Goal: Task Accomplishment & Management: Complete application form

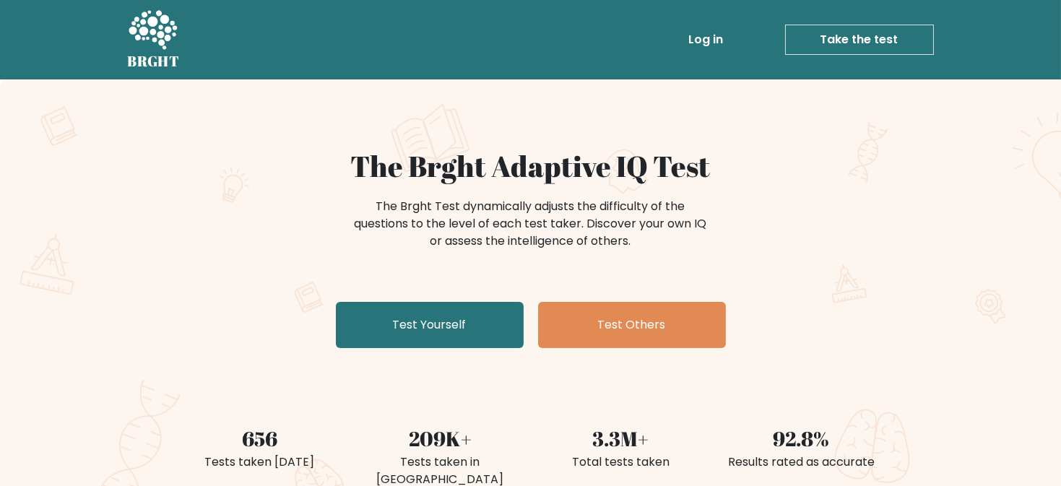
click at [906, 41] on link "Take the test" at bounding box center [859, 40] width 149 height 30
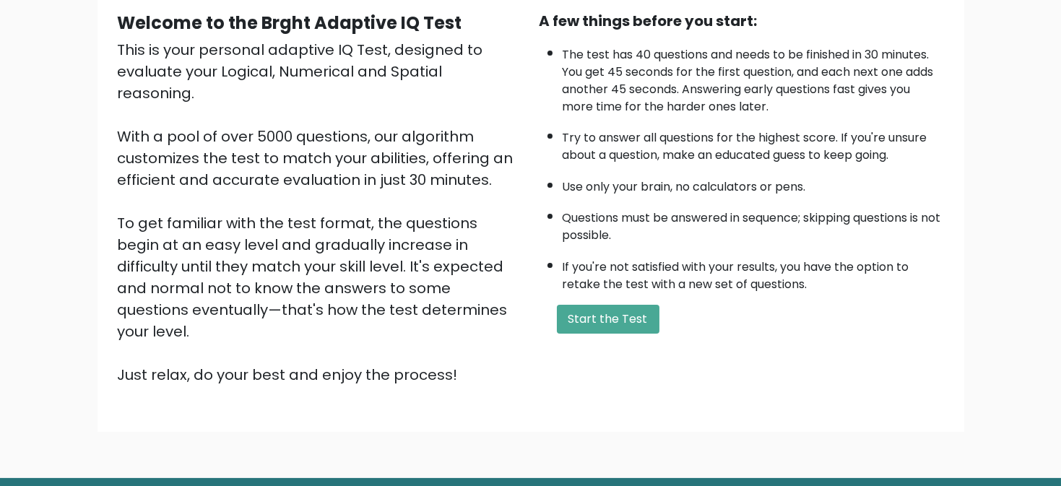
scroll to position [149, 0]
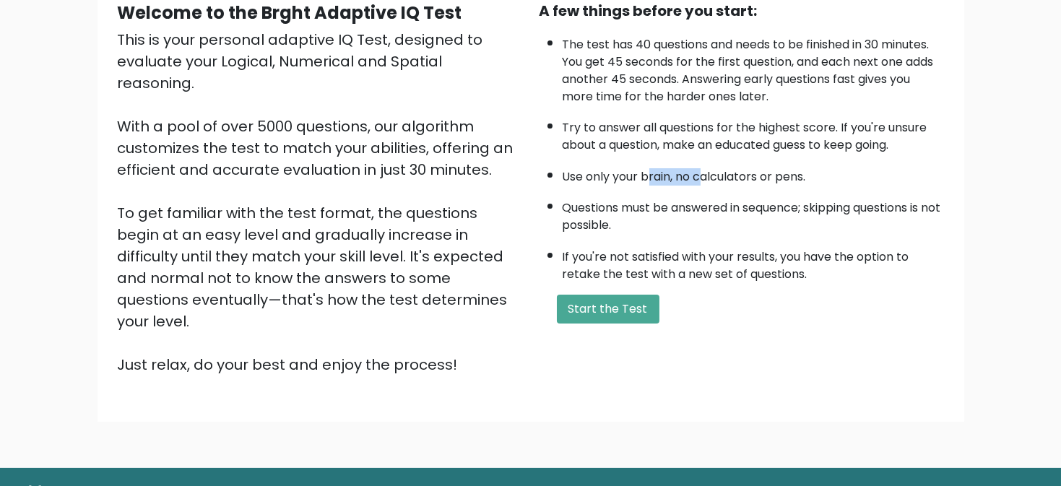
drag, startPoint x: 649, startPoint y: 172, endPoint x: 813, endPoint y: 174, distance: 163.3
click at [800, 173] on li "Use only your brain, no calculators or pens." at bounding box center [753, 173] width 381 height 25
click at [874, 183] on li "Use only your brain, no calculators or pens." at bounding box center [753, 173] width 381 height 25
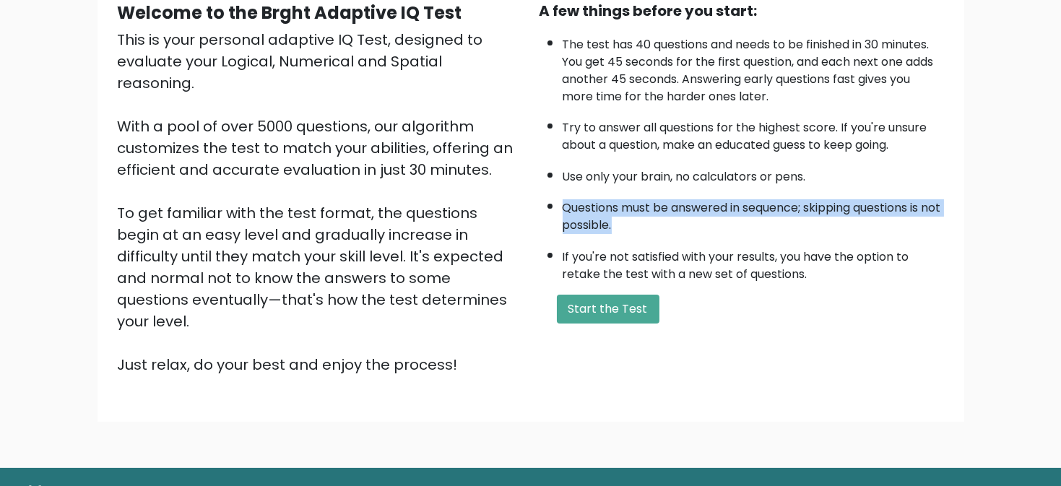
drag, startPoint x: 566, startPoint y: 199, endPoint x: 786, endPoint y: 233, distance: 222.9
click at [786, 233] on ul "The test has 40 questions and needs to be finished in 30 minutes. You get 45 se…" at bounding box center [742, 156] width 405 height 254
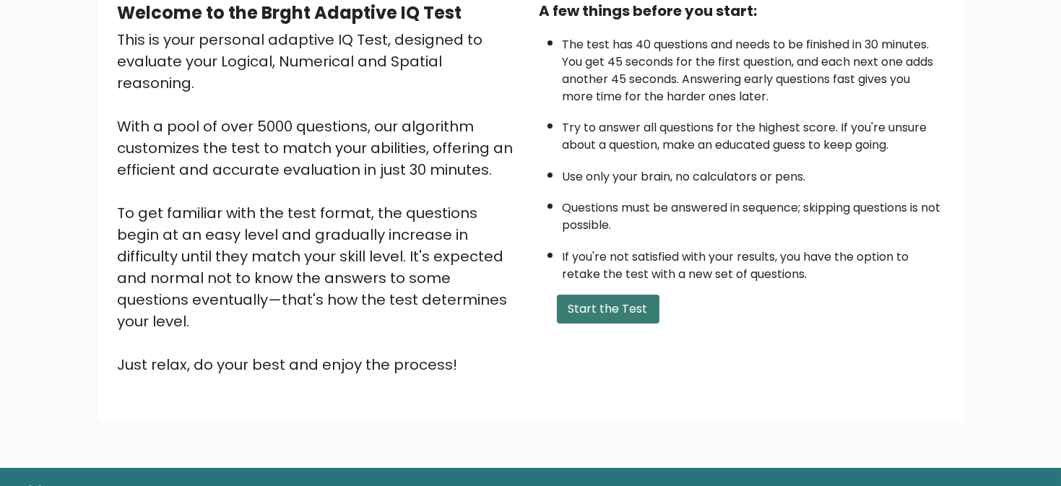
click at [609, 311] on button "Start the Test" at bounding box center [608, 309] width 103 height 29
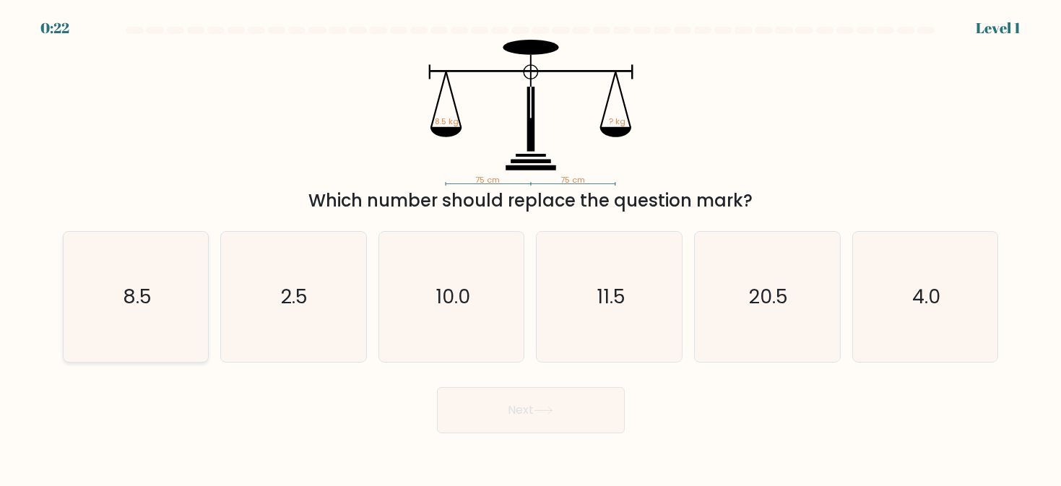
click at [118, 312] on icon "8.5" at bounding box center [136, 297] width 130 height 130
click at [531, 247] on input "a. 8.5" at bounding box center [531, 245] width 1 height 4
radio input "true"
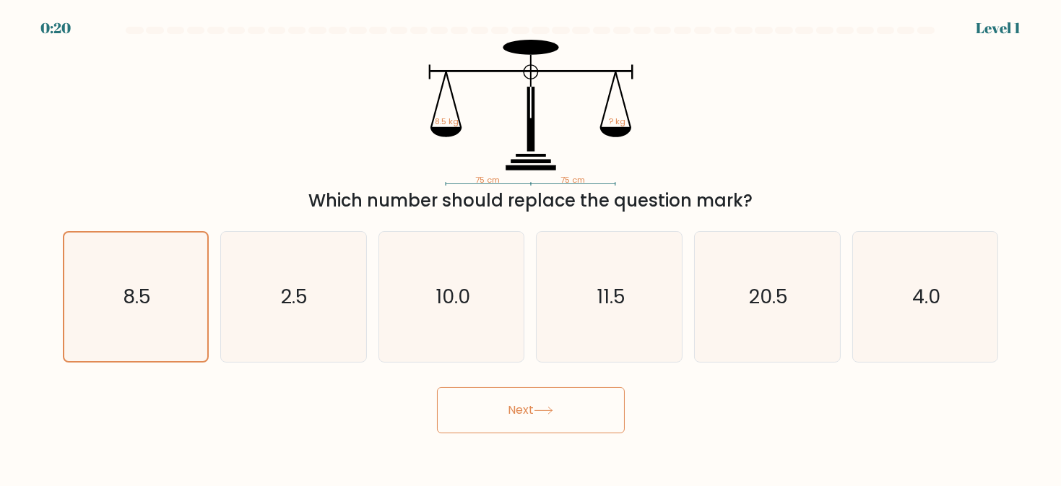
click at [530, 410] on button "Next" at bounding box center [531, 410] width 188 height 46
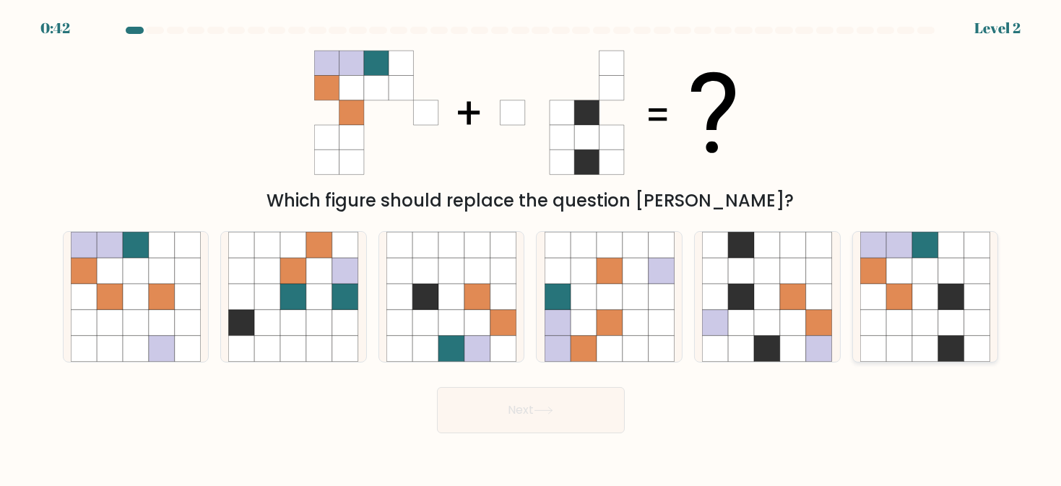
click at [941, 316] on icon at bounding box center [951, 323] width 26 height 26
click at [532, 247] on input "f." at bounding box center [531, 245] width 1 height 4
radio input "true"
click at [513, 402] on button "Next" at bounding box center [531, 410] width 188 height 46
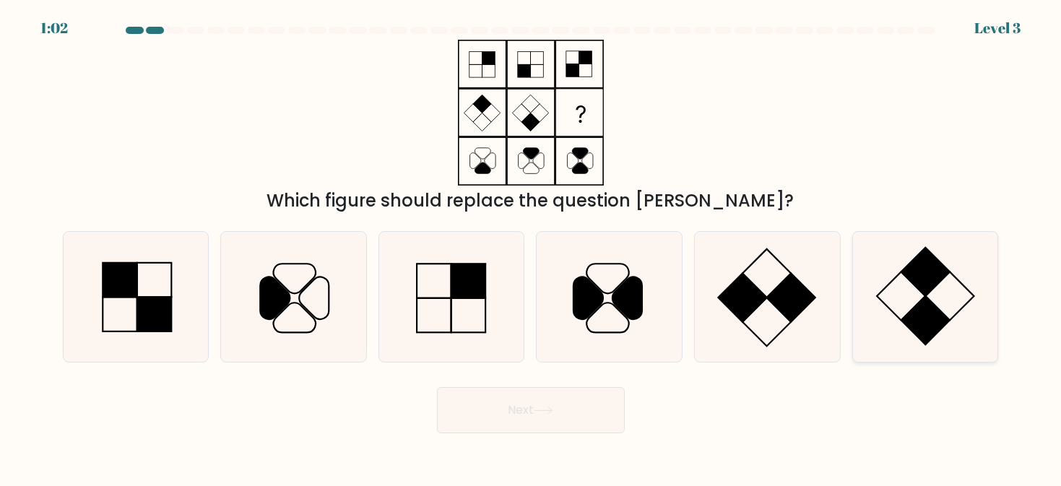
click at [915, 299] on icon at bounding box center [925, 297] width 130 height 130
click at [532, 247] on input "f." at bounding box center [531, 245] width 1 height 4
radio input "true"
click at [540, 400] on button "Next" at bounding box center [531, 410] width 188 height 46
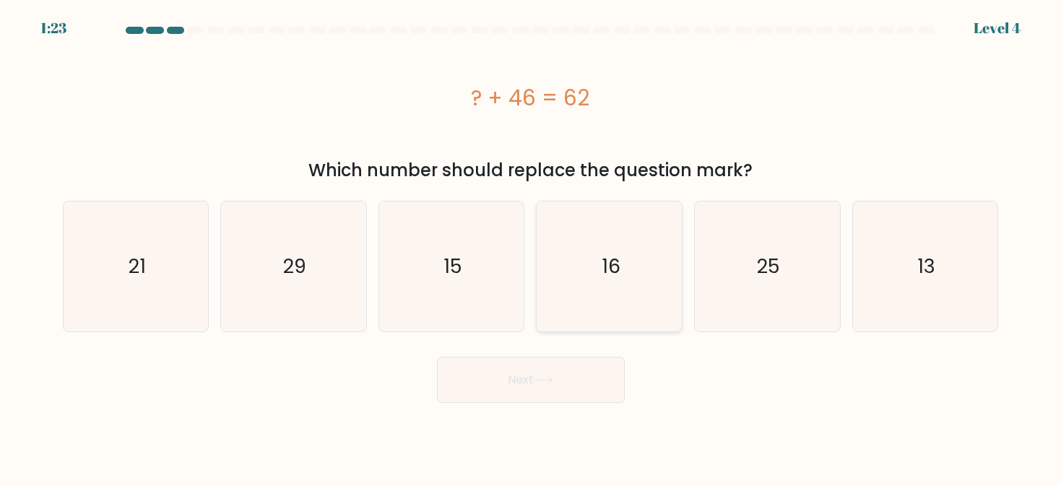
click at [604, 286] on icon "16" at bounding box center [610, 267] width 130 height 130
click at [532, 247] on input "d. 16" at bounding box center [531, 245] width 1 height 4
radio input "true"
click at [552, 378] on icon at bounding box center [544, 380] width 20 height 8
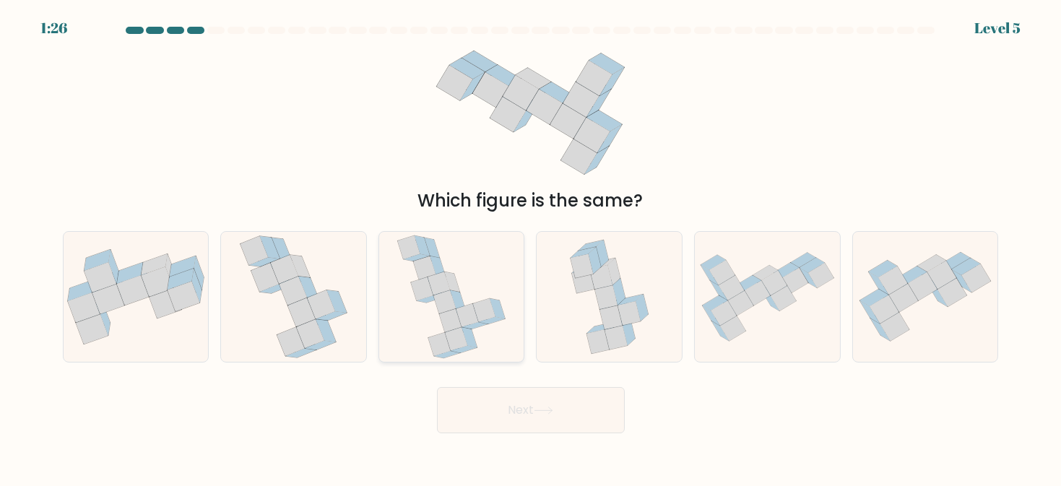
click at [467, 322] on icon at bounding box center [468, 315] width 22 height 23
click at [531, 247] on input "c." at bounding box center [531, 245] width 1 height 4
radio input "true"
click at [545, 413] on icon at bounding box center [544, 411] width 20 height 8
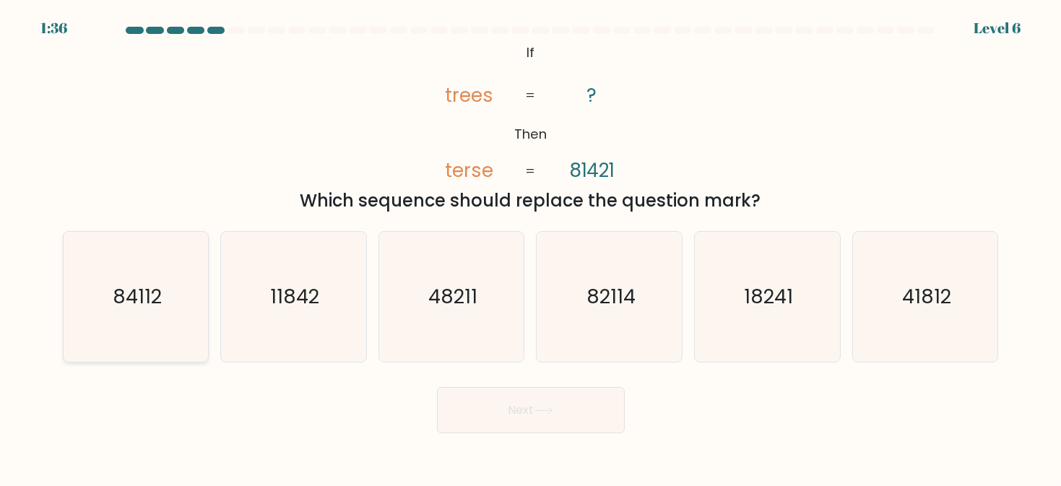
click at [114, 272] on icon "84112" at bounding box center [136, 297] width 130 height 130
click at [531, 247] on input "a. 84112" at bounding box center [531, 245] width 1 height 4
radio input "true"
click at [563, 422] on button "Next" at bounding box center [531, 410] width 188 height 46
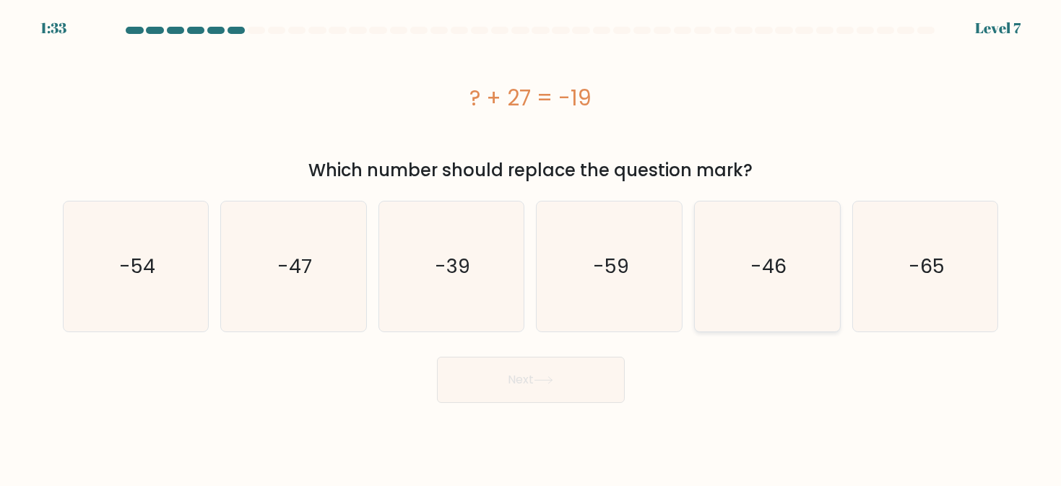
click at [761, 271] on text "-46" at bounding box center [769, 266] width 36 height 27
click at [532, 247] on input "e. -46" at bounding box center [531, 245] width 1 height 4
radio input "true"
click at [561, 377] on button "Next" at bounding box center [531, 380] width 188 height 46
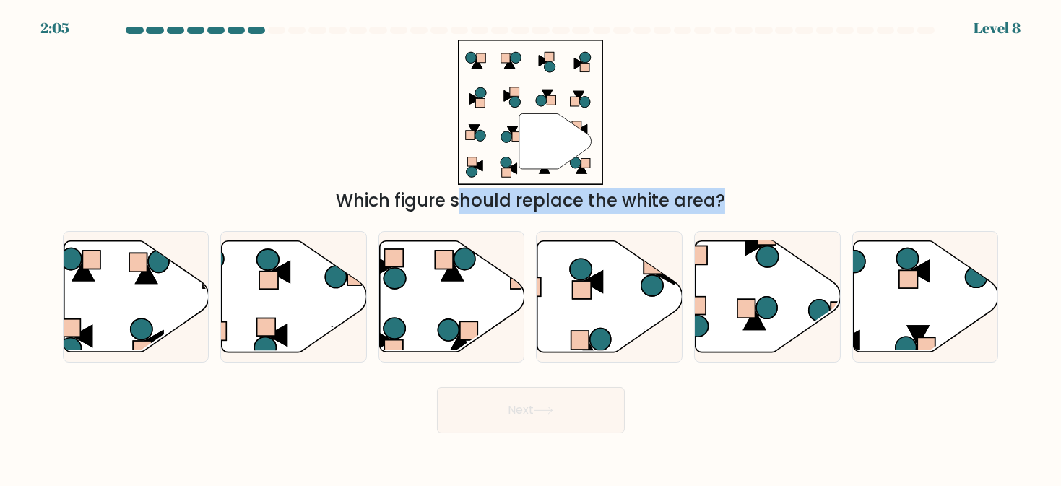
drag, startPoint x: 108, startPoint y: 313, endPoint x: 553, endPoint y: 144, distance: 476.5
click at [553, 144] on form at bounding box center [530, 230] width 1061 height 407
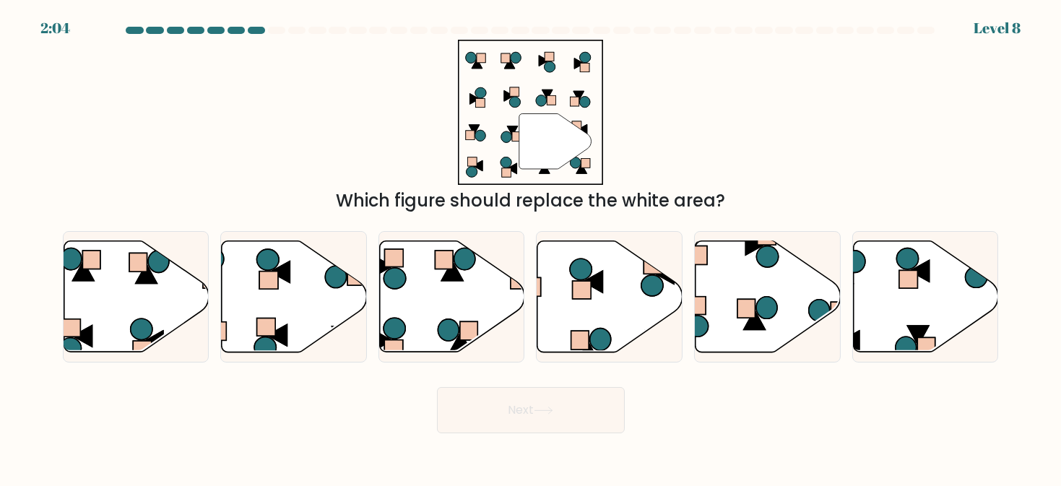
click at [802, 165] on div "" Which figure should replace the white area?" at bounding box center [531, 127] width 954 height 174
click at [605, 299] on icon at bounding box center [609, 296] width 145 height 111
click at [532, 247] on input "d." at bounding box center [531, 245] width 1 height 4
radio input "true"
click at [566, 423] on button "Next" at bounding box center [531, 410] width 188 height 46
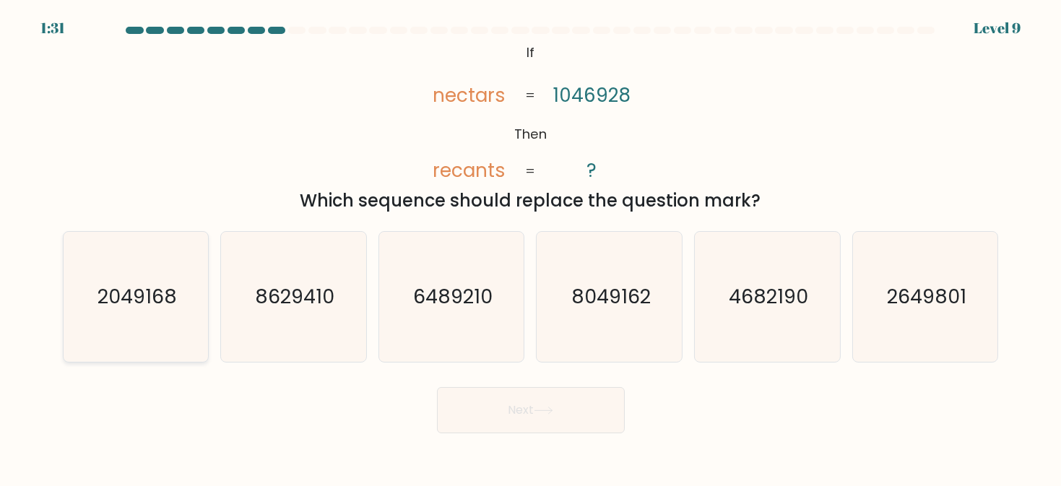
click at [149, 324] on icon "2049168" at bounding box center [136, 297] width 130 height 130
click at [531, 247] on input "a. 2049168" at bounding box center [531, 245] width 1 height 4
radio input "true"
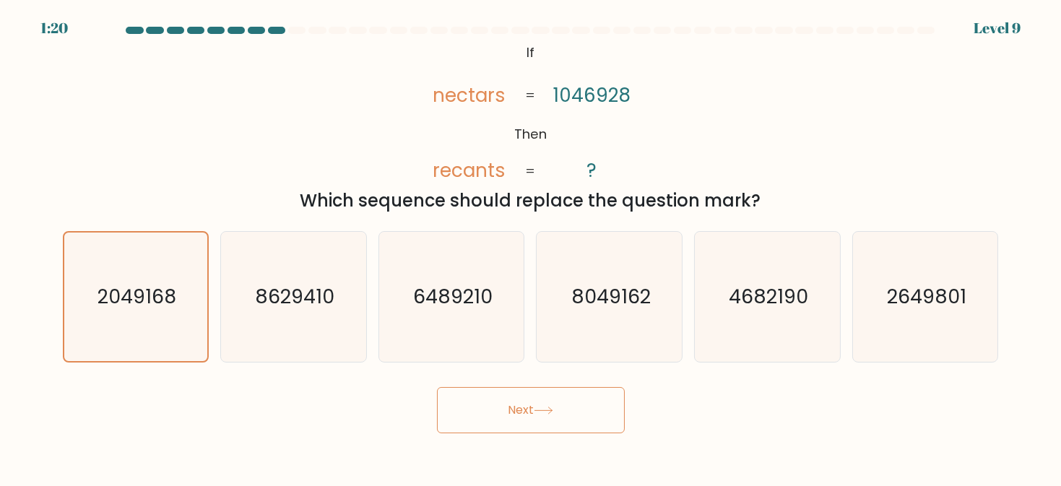
click at [556, 402] on button "Next" at bounding box center [531, 410] width 188 height 46
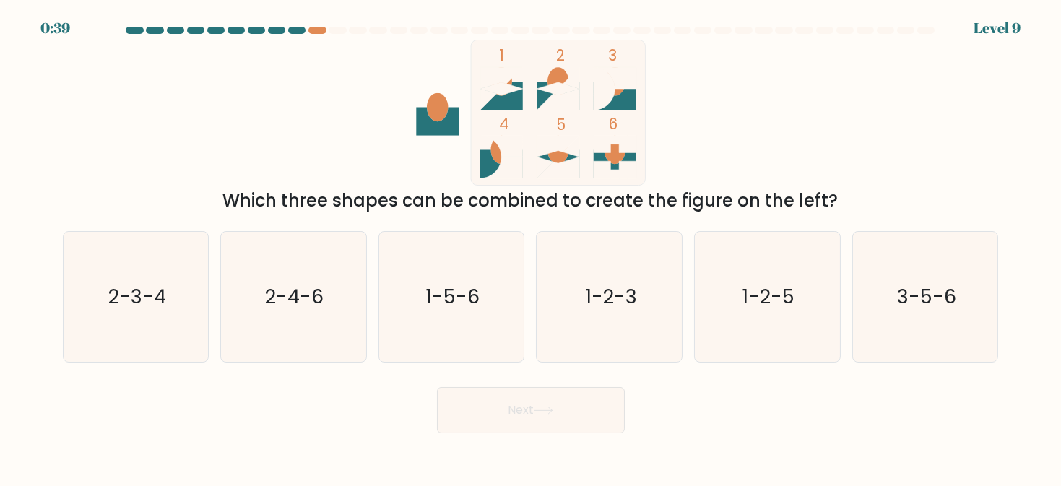
drag, startPoint x: 230, startPoint y: 207, endPoint x: 838, endPoint y: 204, distance: 608.3
click at [838, 204] on div "Which three shapes can be combined to create the figure on the left?" at bounding box center [531, 201] width 919 height 26
click at [144, 270] on icon "2-3-4" at bounding box center [136, 297] width 130 height 130
click at [531, 247] on input "a. 2-3-4" at bounding box center [531, 245] width 1 height 4
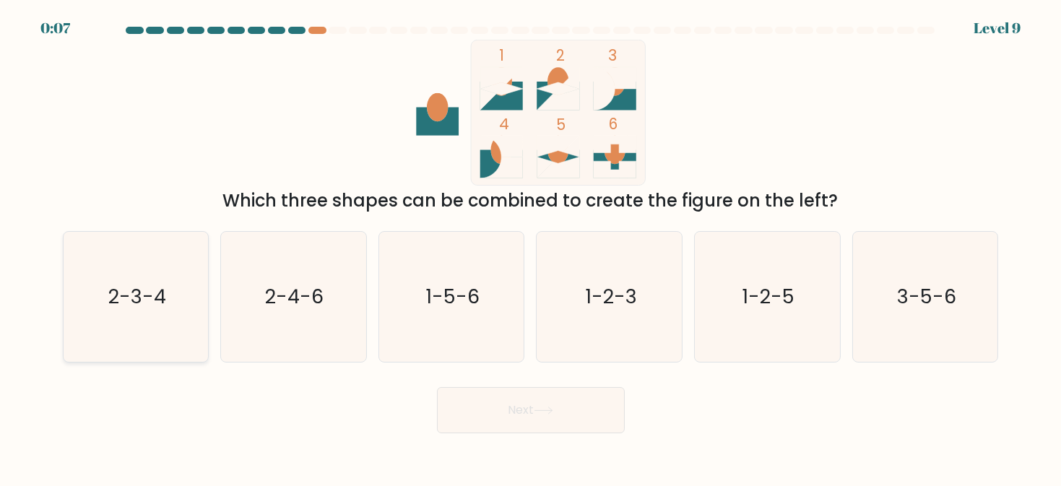
radio input "true"
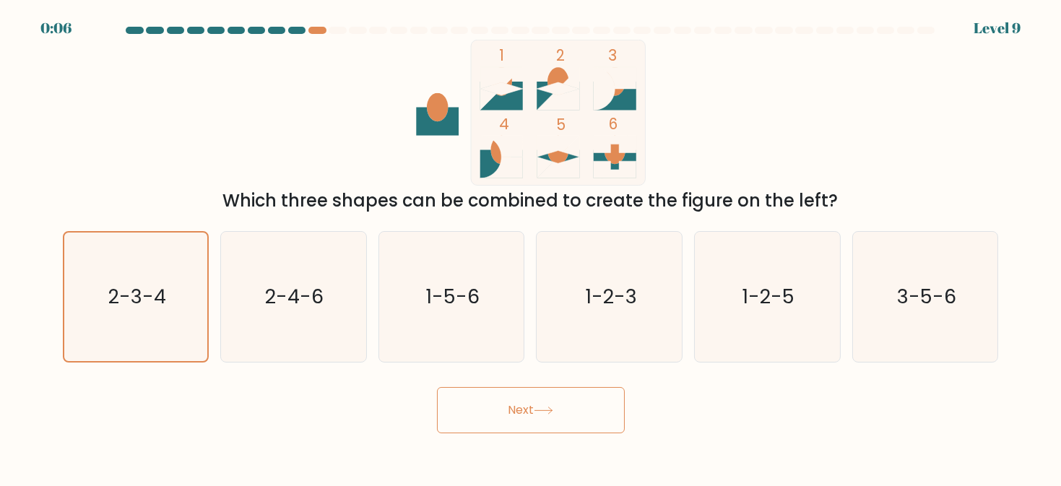
click at [575, 415] on button "Next" at bounding box center [531, 410] width 188 height 46
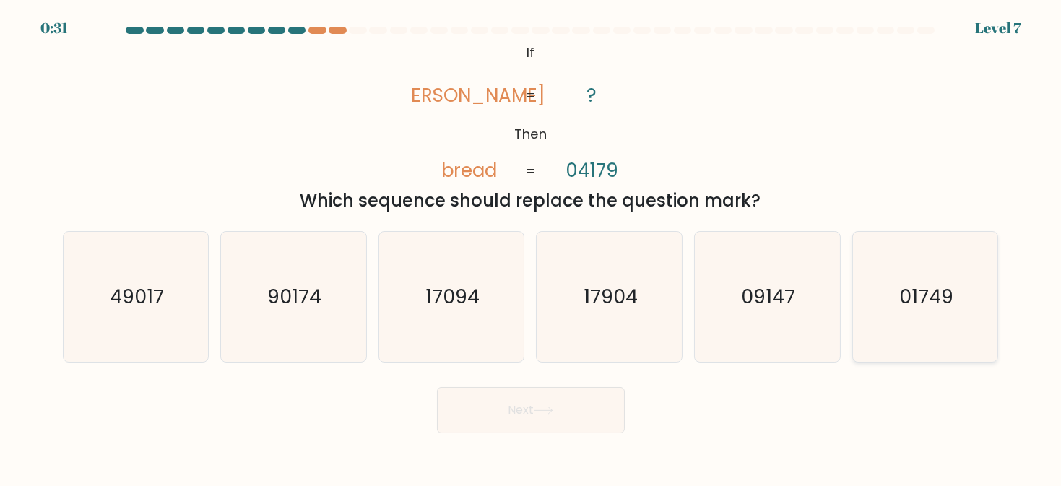
click at [910, 333] on icon "01749" at bounding box center [925, 297] width 130 height 130
click at [532, 247] on input "f. 01749" at bounding box center [531, 245] width 1 height 4
radio input "true"
click at [561, 404] on button "Next" at bounding box center [531, 410] width 188 height 46
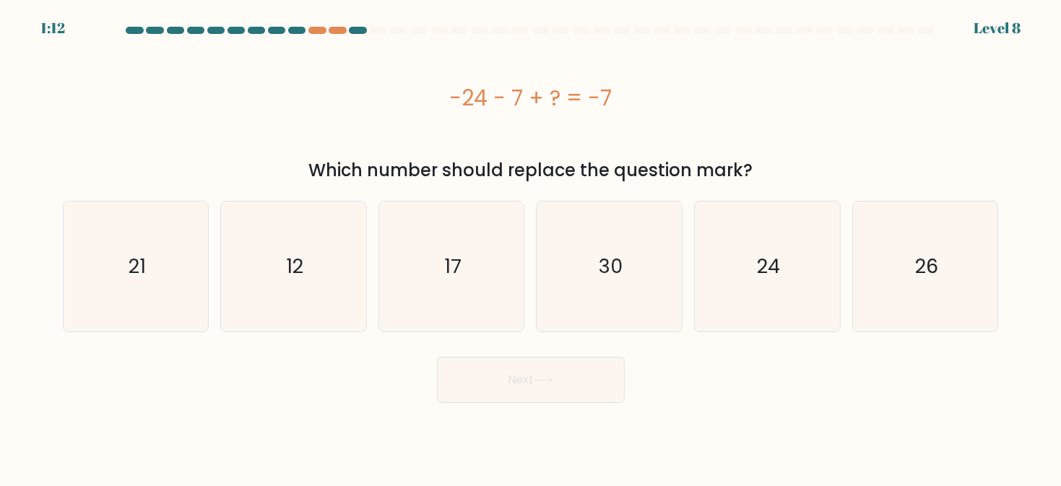
drag, startPoint x: 311, startPoint y: 170, endPoint x: 747, endPoint y: 170, distance: 436.3
click at [747, 170] on div "Which number should replace the question mark?" at bounding box center [531, 170] width 919 height 26
click at [745, 259] on icon "24" at bounding box center [767, 267] width 130 height 130
click at [532, 247] on input "e. 24" at bounding box center [531, 245] width 1 height 4
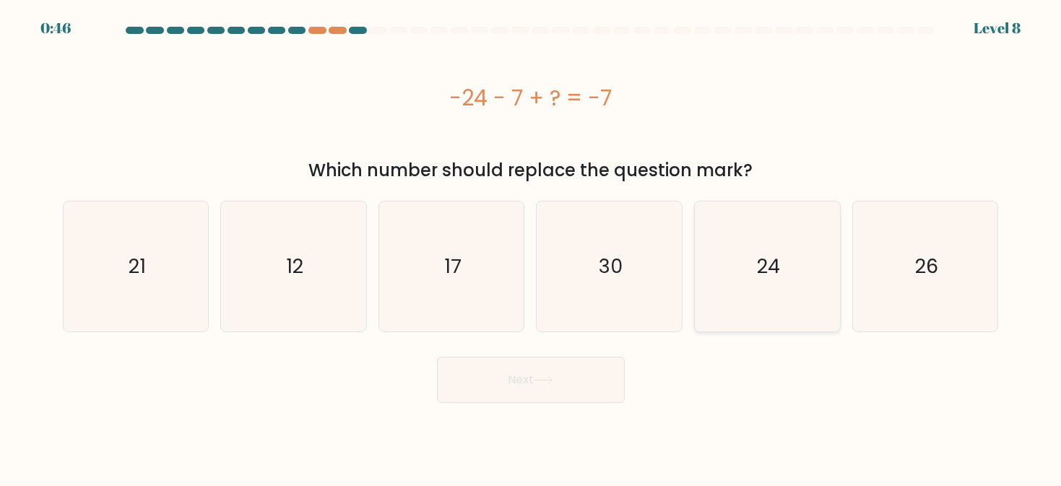
radio input "true"
click at [540, 374] on button "Next" at bounding box center [531, 380] width 188 height 46
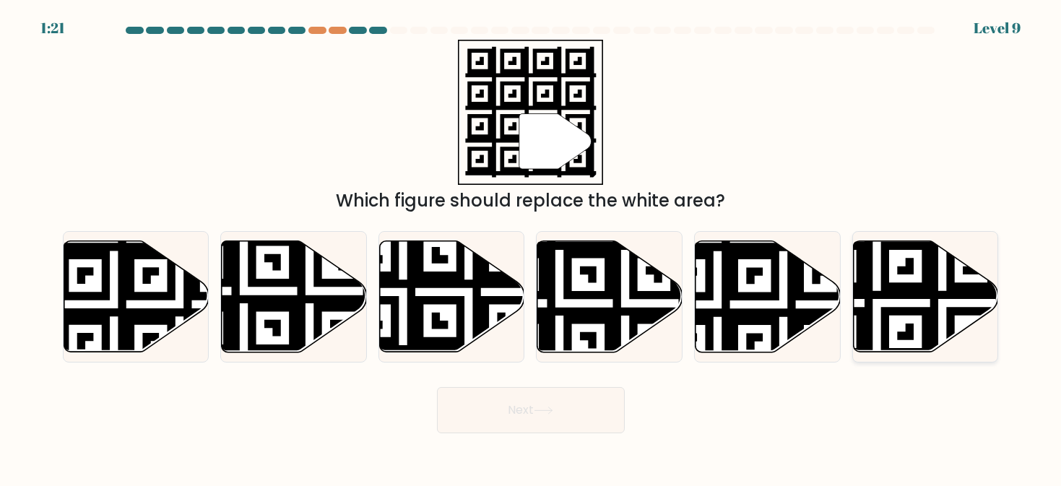
click at [909, 313] on icon at bounding box center [877, 237] width 263 height 263
click at [532, 247] on input "f." at bounding box center [531, 245] width 1 height 4
radio input "true"
click at [584, 407] on button "Next" at bounding box center [531, 410] width 188 height 46
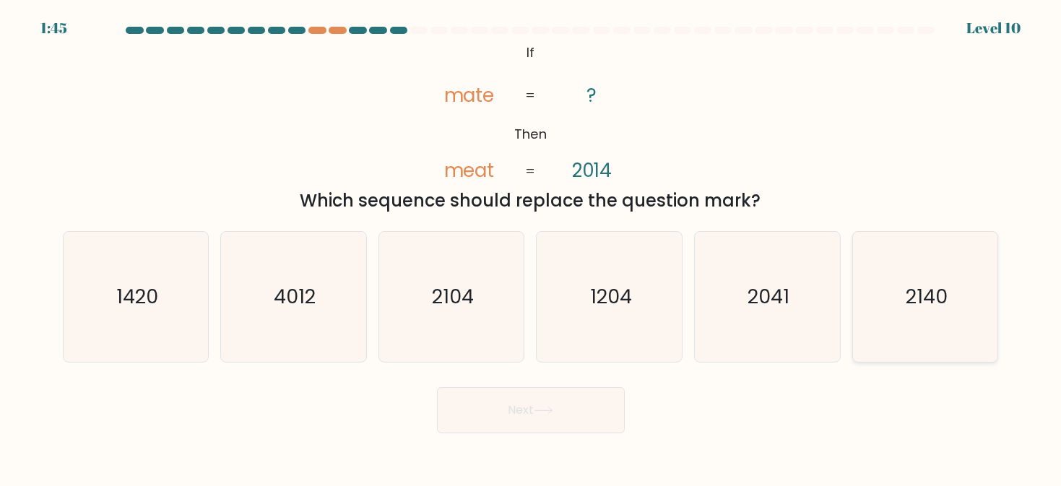
click at [907, 280] on icon "2140" at bounding box center [925, 297] width 130 height 130
click at [532, 247] on input "f. 2140" at bounding box center [531, 245] width 1 height 4
radio input "true"
click at [564, 408] on button "Next" at bounding box center [531, 410] width 188 height 46
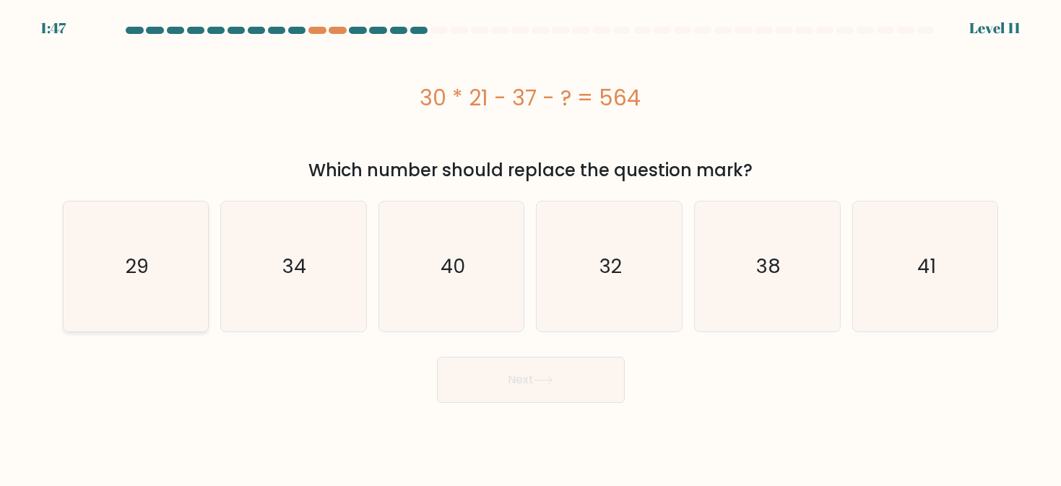
click at [158, 246] on icon "29" at bounding box center [136, 267] width 130 height 130
click at [531, 246] on input "a. 29" at bounding box center [531, 245] width 1 height 4
radio input "true"
click at [485, 388] on button "Next" at bounding box center [531, 380] width 188 height 46
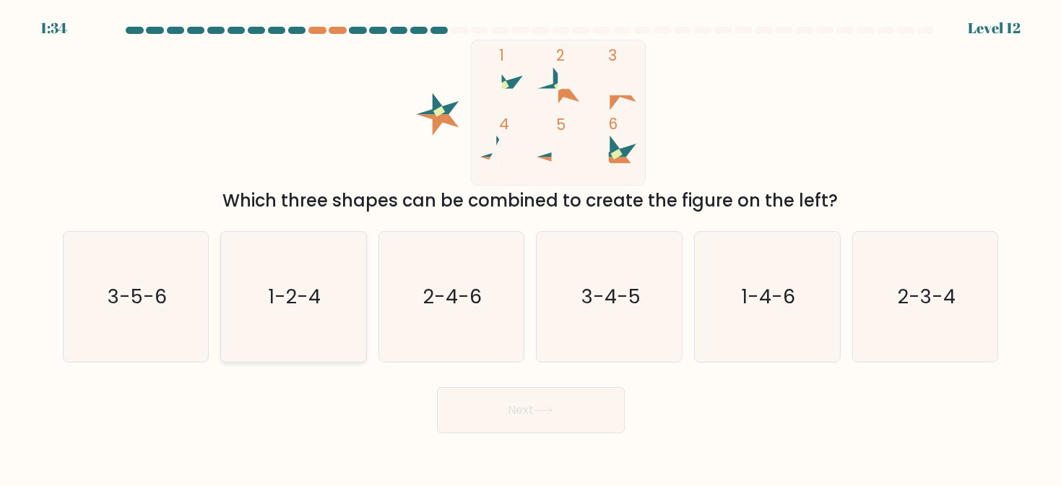
click at [315, 285] on text "1-2-4" at bounding box center [295, 296] width 53 height 27
click at [531, 247] on input "b. 1-2-4" at bounding box center [531, 245] width 1 height 4
radio input "true"
click at [576, 417] on button "Next" at bounding box center [531, 410] width 188 height 46
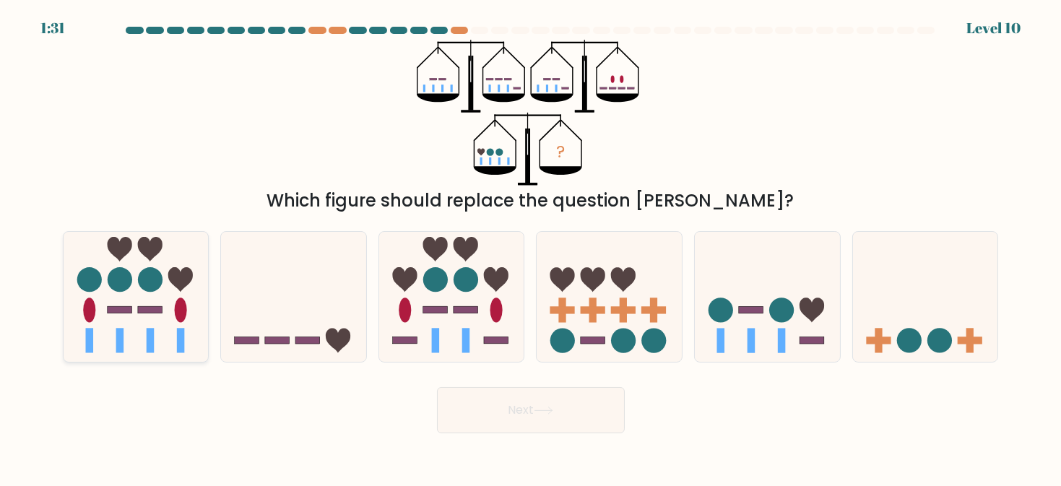
click at [146, 327] on icon at bounding box center [136, 297] width 145 height 120
click at [531, 247] on input "a." at bounding box center [531, 245] width 1 height 4
radio input "true"
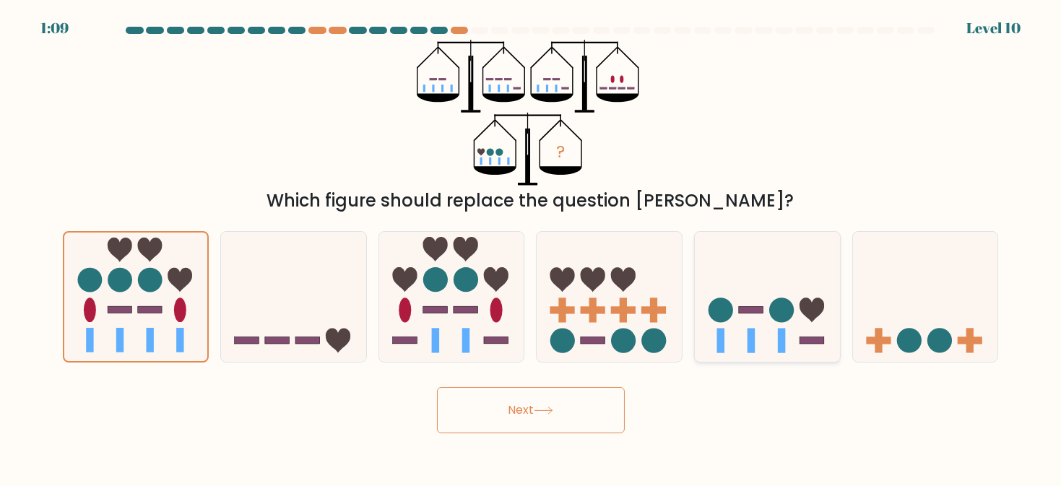
click at [793, 349] on icon at bounding box center [767, 297] width 145 height 120
click at [532, 247] on input "e." at bounding box center [531, 245] width 1 height 4
radio input "true"
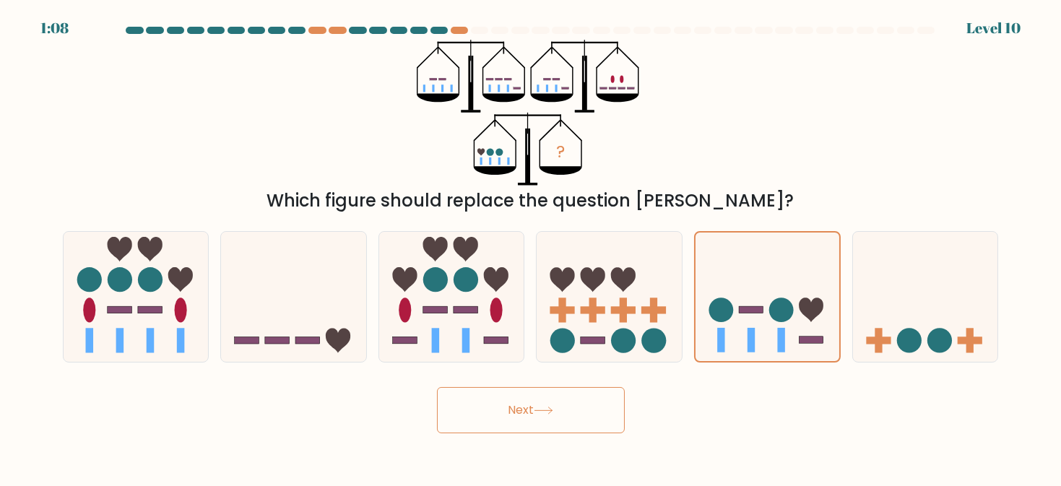
click at [592, 397] on button "Next" at bounding box center [531, 410] width 188 height 46
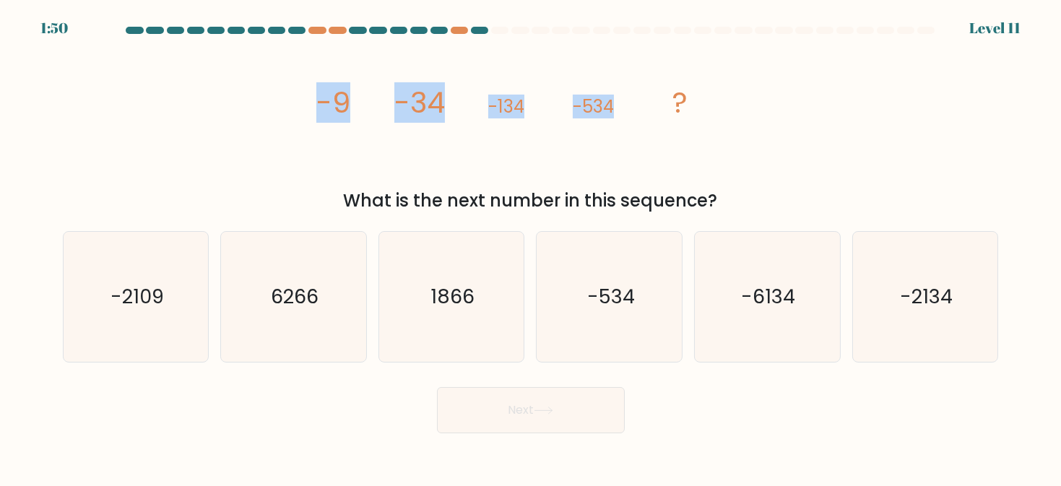
drag, startPoint x: 309, startPoint y: 105, endPoint x: 610, endPoint y: 120, distance: 300.9
click at [610, 120] on div "image/svg+xml -9 -34 -134 -534 ? What is the next number in this sequence?" at bounding box center [531, 127] width 954 height 174
click at [610, 120] on icon "image/svg+xml -9 -34 -134 -534 ?" at bounding box center [530, 113] width 433 height 146
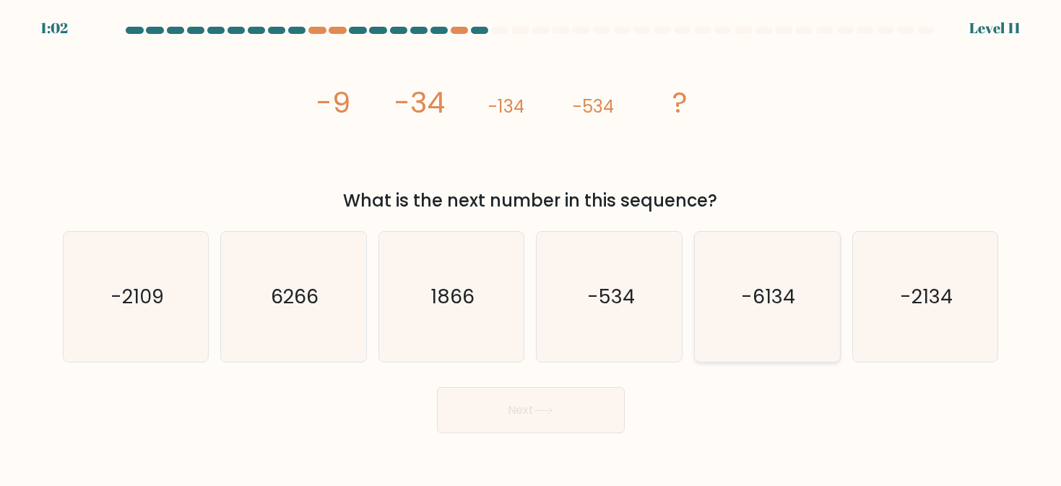
click at [798, 300] on icon "-6134" at bounding box center [767, 297] width 130 height 130
click at [532, 247] on input "e. -6134" at bounding box center [531, 245] width 1 height 4
radio input "true"
click at [565, 415] on button "Next" at bounding box center [531, 410] width 188 height 46
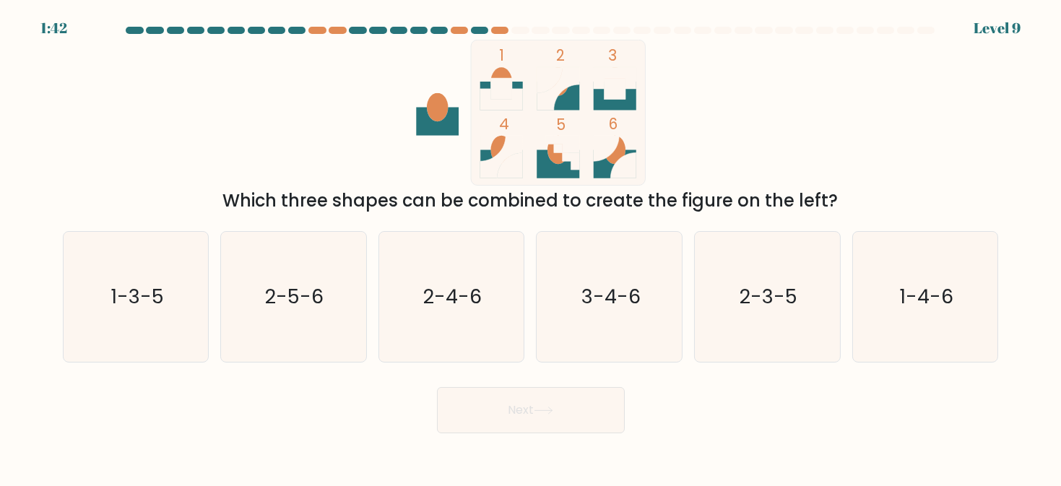
drag, startPoint x: 232, startPoint y: 195, endPoint x: 832, endPoint y: 202, distance: 599.7
click at [829, 203] on div "Which three shapes can be combined to create the figure on the left?" at bounding box center [531, 201] width 919 height 26
click at [837, 199] on div "Which three shapes can be combined to create the figure on the left?" at bounding box center [531, 201] width 919 height 26
click at [467, 296] on text "2-4-6" at bounding box center [452, 296] width 59 height 27
click at [531, 247] on input "c. 2-4-6" at bounding box center [531, 245] width 1 height 4
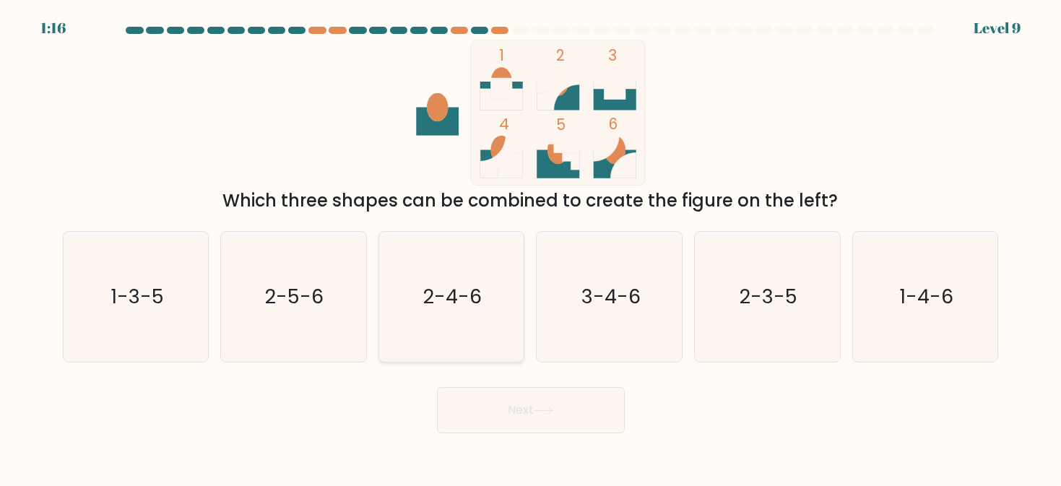
radio input "true"
click at [498, 401] on button "Next" at bounding box center [531, 410] width 188 height 46
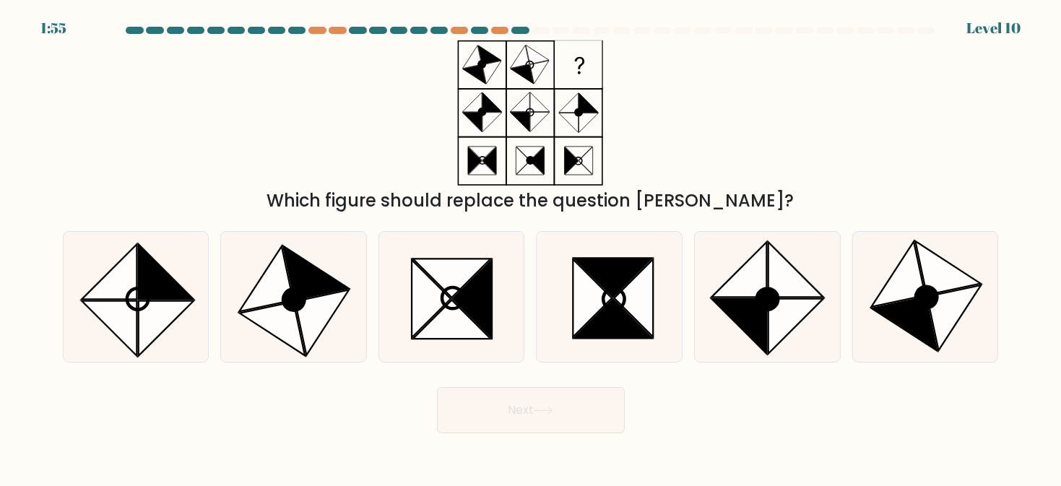
drag, startPoint x: 320, startPoint y: 197, endPoint x: 735, endPoint y: 189, distance: 414.8
click at [734, 189] on div "Which figure should replace the question mark?" at bounding box center [531, 201] width 919 height 26
click at [746, 189] on div "Which figure should replace the question mark?" at bounding box center [531, 201] width 919 height 26
click at [301, 307] on icon at bounding box center [294, 299] width 21 height 21
click at [531, 247] on input "b." at bounding box center [531, 245] width 1 height 4
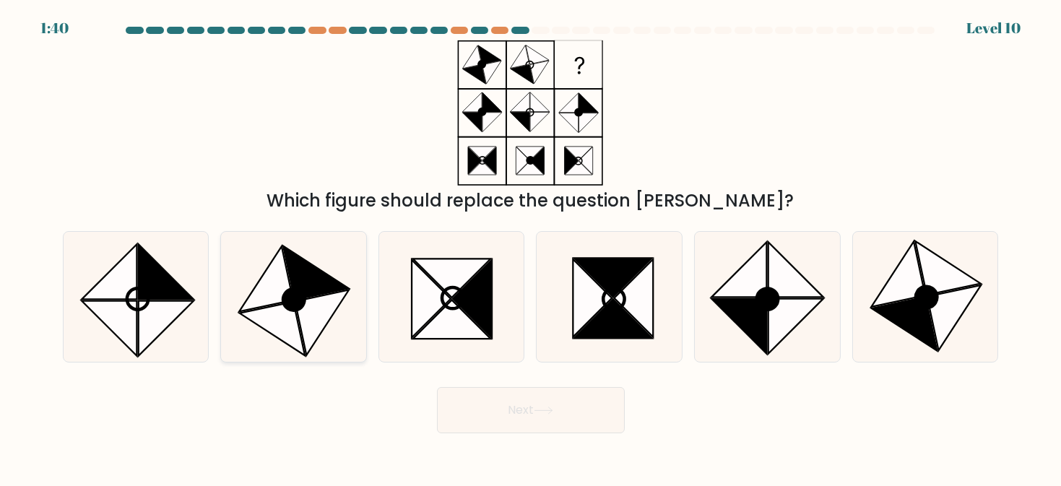
radio input "true"
click at [511, 404] on button "Next" at bounding box center [531, 410] width 188 height 46
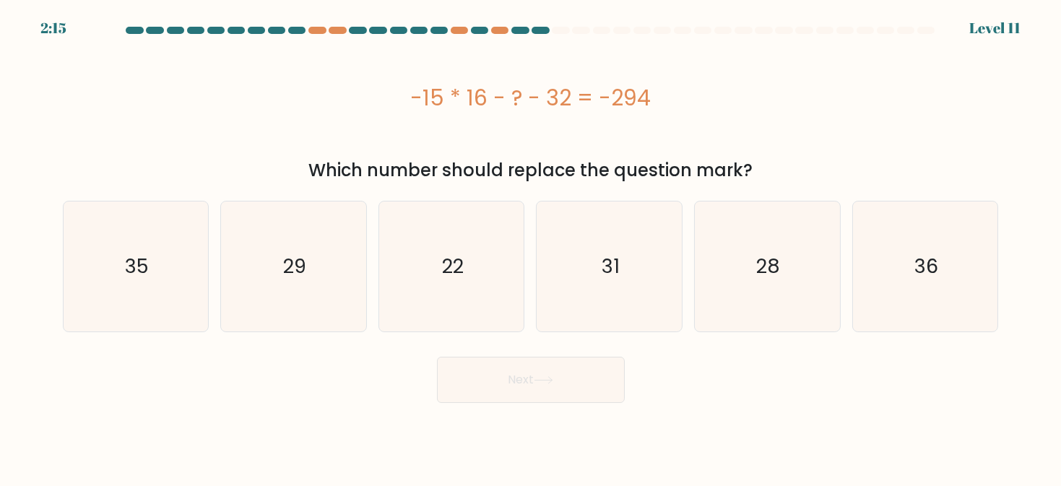
drag, startPoint x: 410, startPoint y: 94, endPoint x: 737, endPoint y: 109, distance: 327.6
click at [737, 109] on div "-15 * 16 - ? - 32 = -294" at bounding box center [531, 98] width 936 height 33
click at [452, 275] on text "22" at bounding box center [453, 266] width 22 height 27
click at [531, 247] on input "c. 22" at bounding box center [531, 245] width 1 height 4
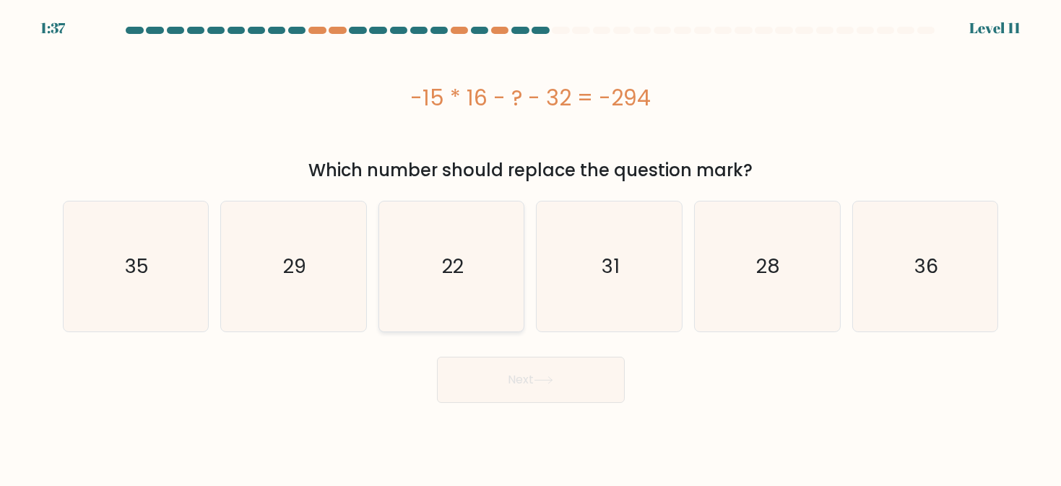
radio input "true"
click at [552, 381] on icon at bounding box center [543, 380] width 17 height 7
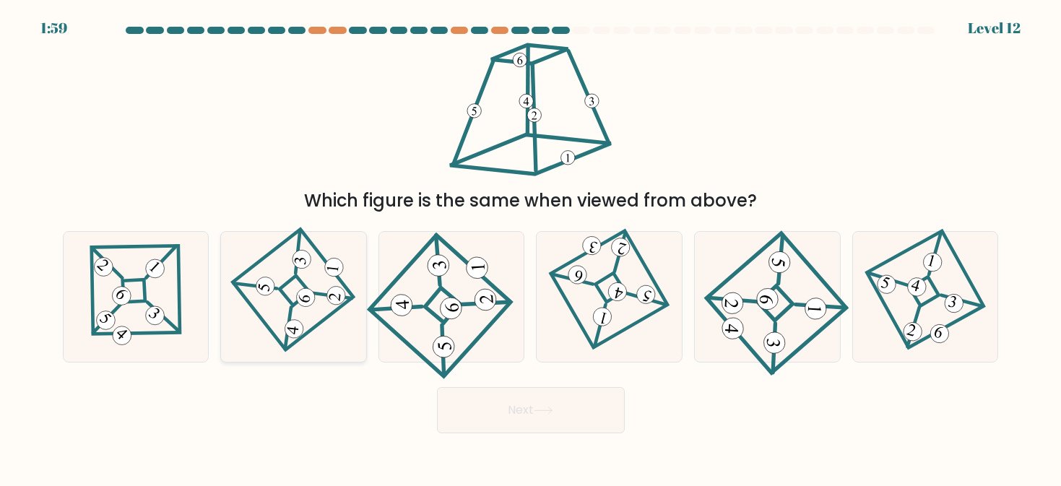
click at [270, 285] on 870 at bounding box center [266, 286] width 20 height 20
click at [531, 247] on input "b." at bounding box center [531, 245] width 1 height 4
radio input "true"
click at [568, 402] on button "Next" at bounding box center [531, 410] width 188 height 46
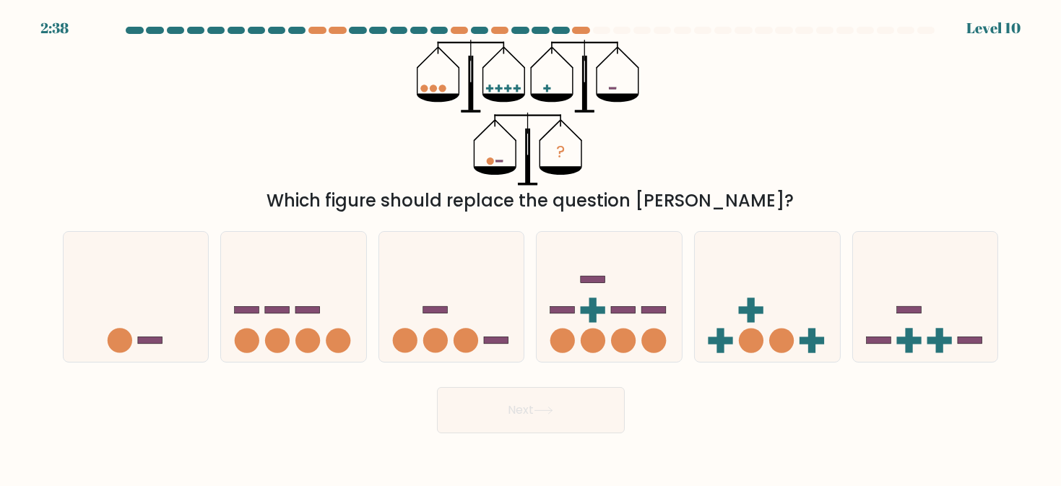
drag, startPoint x: 334, startPoint y: 199, endPoint x: 834, endPoint y: 201, distance: 499.2
click at [834, 201] on div "Which figure should replace the question mark?" at bounding box center [531, 201] width 919 height 26
click at [145, 341] on rect at bounding box center [150, 340] width 25 height 7
click at [531, 247] on input "a." at bounding box center [531, 245] width 1 height 4
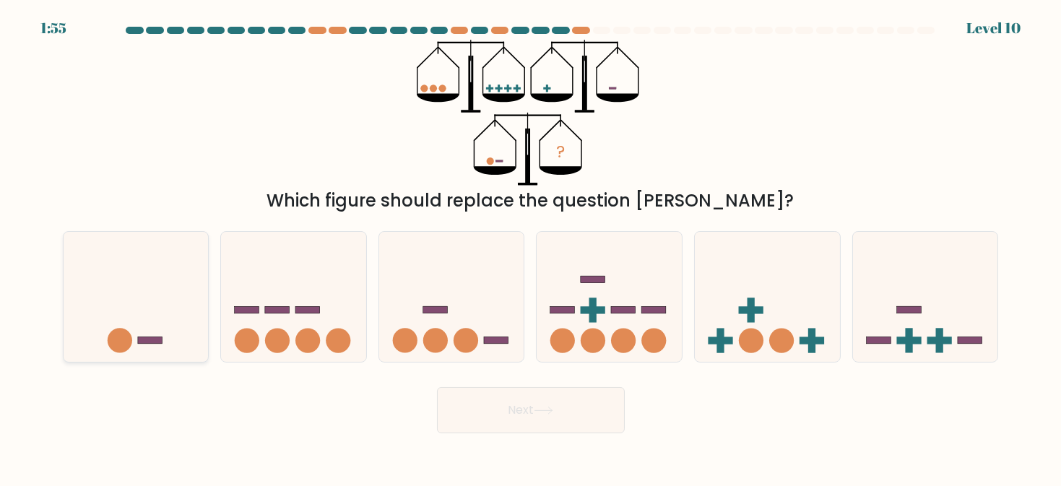
radio input "true"
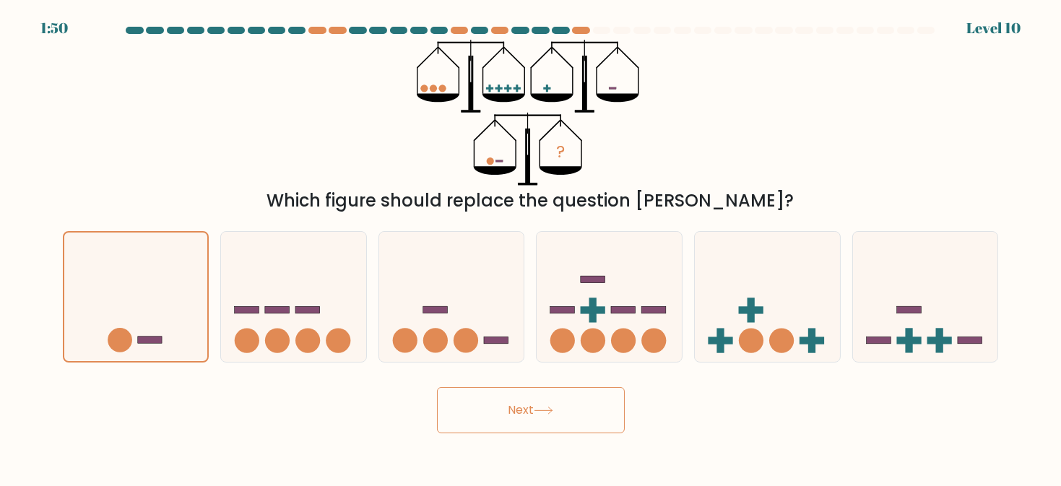
click at [531, 409] on button "Next" at bounding box center [531, 410] width 188 height 46
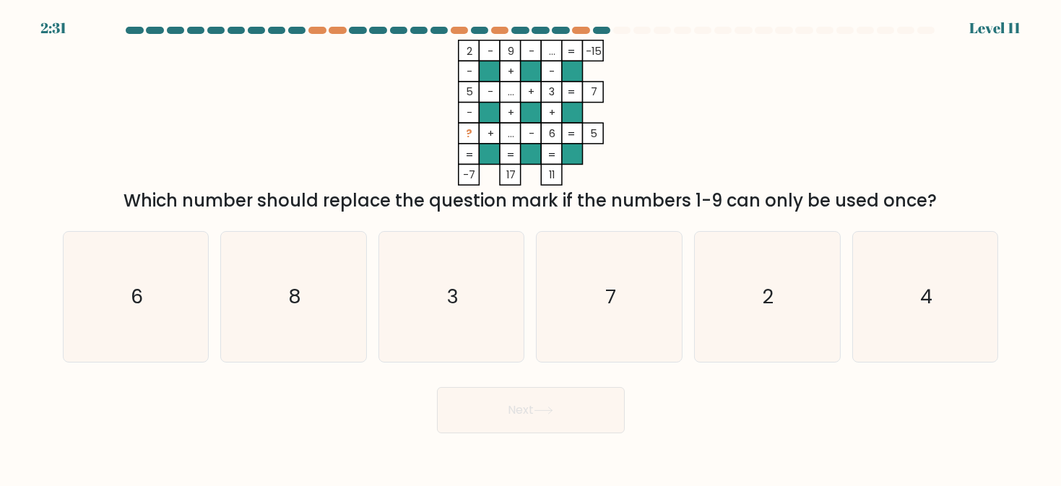
drag, startPoint x: 127, startPoint y: 202, endPoint x: 940, endPoint y: 187, distance: 812.9
click at [940, 187] on div "2 - 9 - ... -15 - + - 5 - ... + 3 7 - + + ? + ... - 6 = 5 = = = = -7 17 11 = Wh…" at bounding box center [531, 127] width 954 height 174
drag, startPoint x: 706, startPoint y: 196, endPoint x: 899, endPoint y: 185, distance: 193.9
click at [895, 185] on div "2 - 9 - ... -15 - + - 5 - ... + 3 7 - + + ? + ... - 6 = 5 = = = = -7 17 11 = Wh…" at bounding box center [531, 127] width 954 height 174
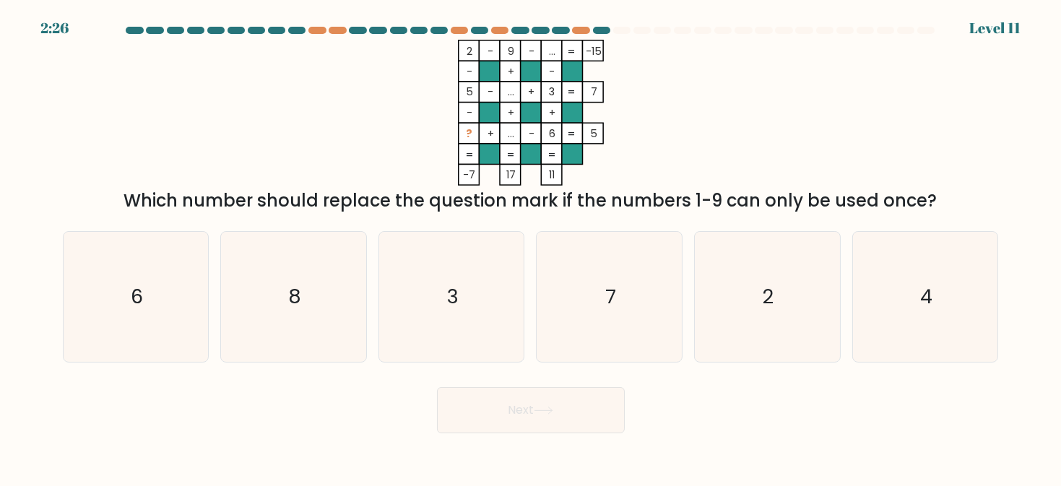
click at [899, 185] on div "2 - 9 - ... -15 - + - 5 - ... + 3 7 - + + ? + ... - 6 = 5 = = = = -7 17 11 = Wh…" at bounding box center [531, 127] width 954 height 174
click at [885, 198] on div "Which number should replace the question mark if the numbers 1-9 can only be us…" at bounding box center [531, 201] width 919 height 26
click at [903, 292] on icon "4" at bounding box center [925, 297] width 130 height 130
click at [532, 247] on input "f. 4" at bounding box center [531, 245] width 1 height 4
radio input "true"
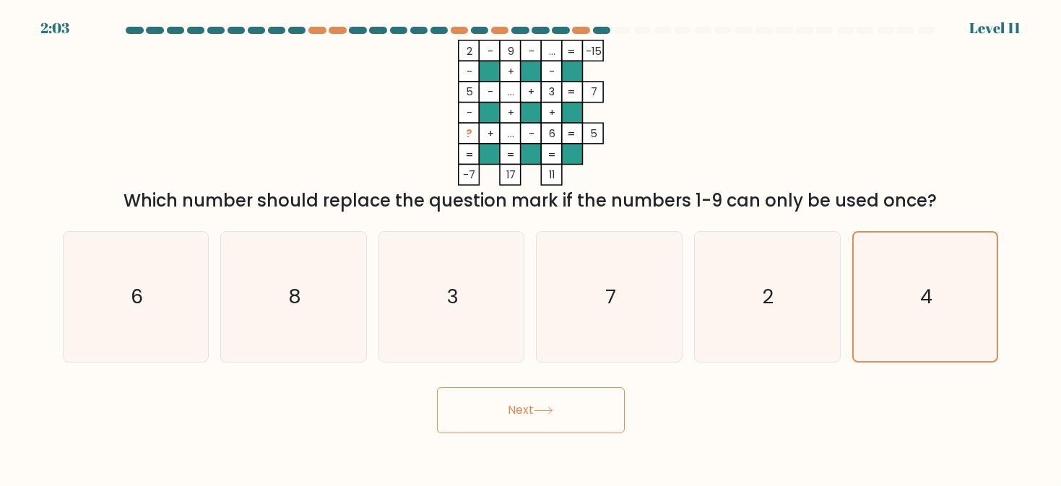
click at [485, 408] on button "Next" at bounding box center [531, 410] width 188 height 46
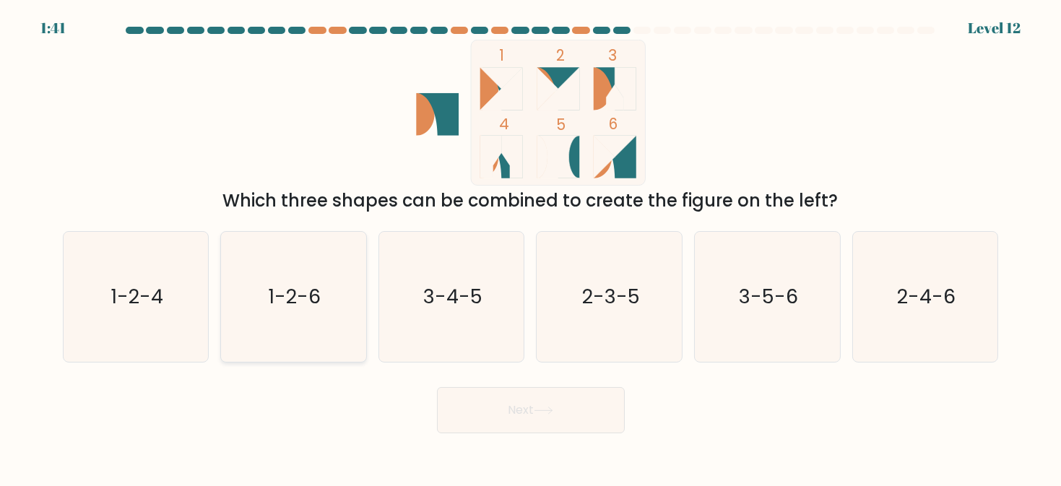
click at [301, 290] on text "1-2-6" at bounding box center [295, 296] width 53 height 27
click at [531, 247] on input "b. 1-2-6" at bounding box center [531, 245] width 1 height 4
radio input "true"
click at [542, 407] on icon at bounding box center [544, 411] width 20 height 8
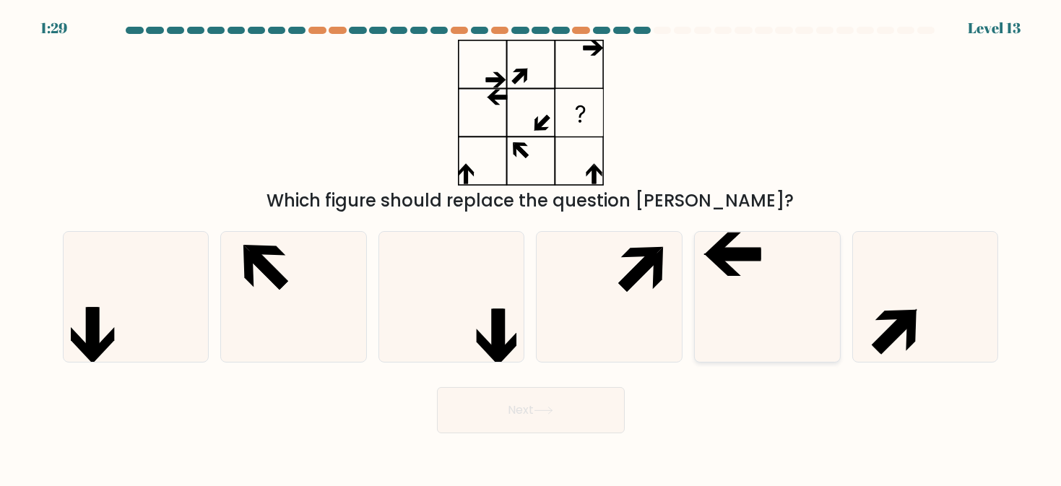
click at [766, 282] on icon at bounding box center [767, 297] width 130 height 130
click at [532, 247] on input "e." at bounding box center [531, 245] width 1 height 4
radio input "true"
click at [571, 403] on button "Next" at bounding box center [531, 410] width 188 height 46
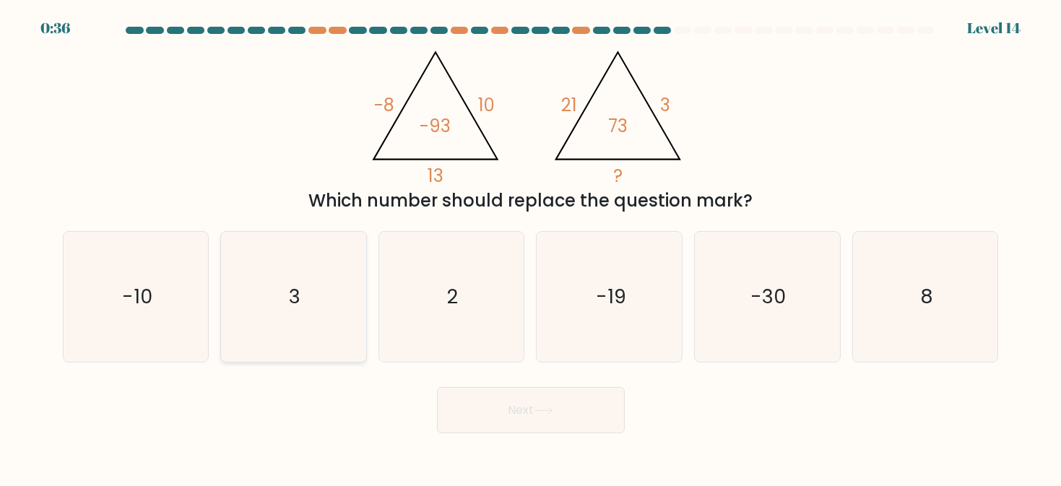
click at [267, 306] on icon "3" at bounding box center [293, 297] width 130 height 130
click at [531, 247] on input "b. 3" at bounding box center [531, 245] width 1 height 4
radio input "true"
click at [965, 298] on icon "8" at bounding box center [925, 297] width 130 height 130
click at [532, 247] on input "f. 8" at bounding box center [531, 245] width 1 height 4
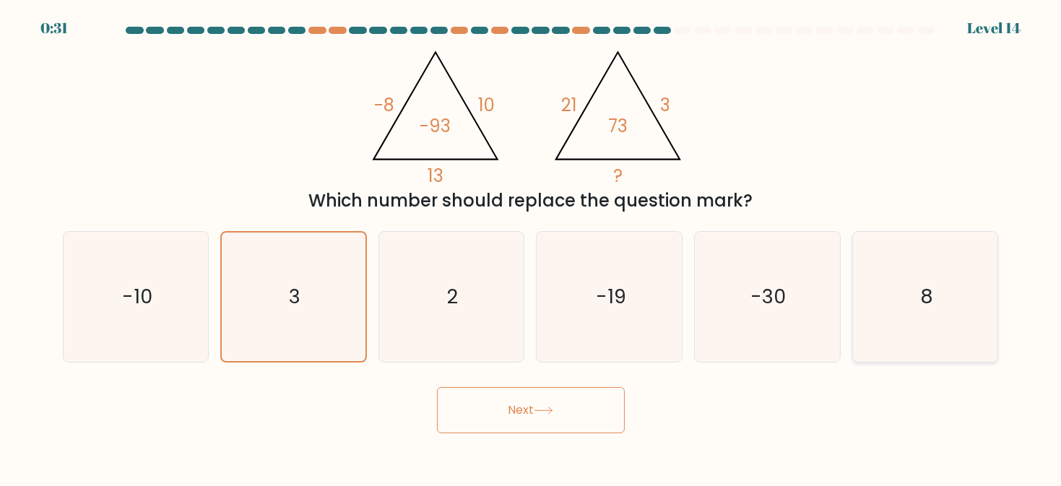
radio input "true"
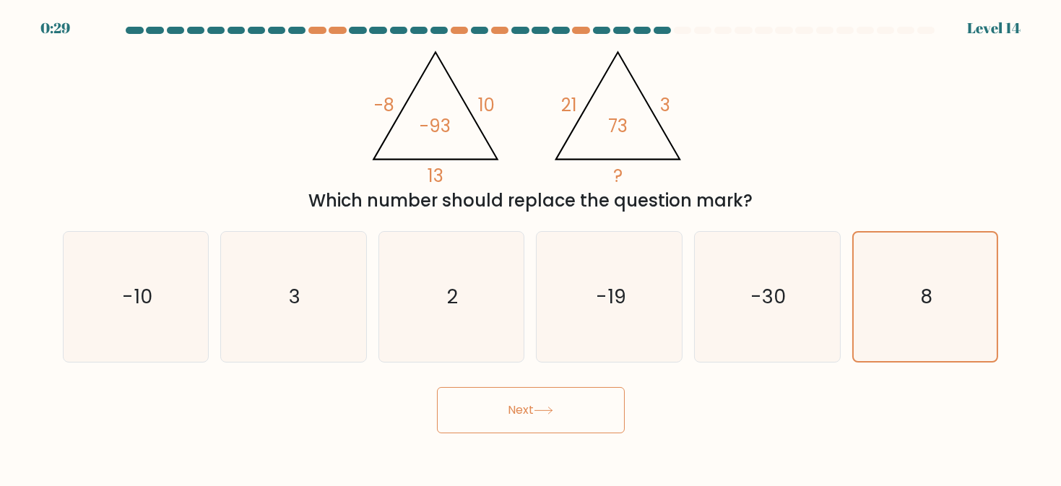
click at [569, 413] on button "Next" at bounding box center [531, 410] width 188 height 46
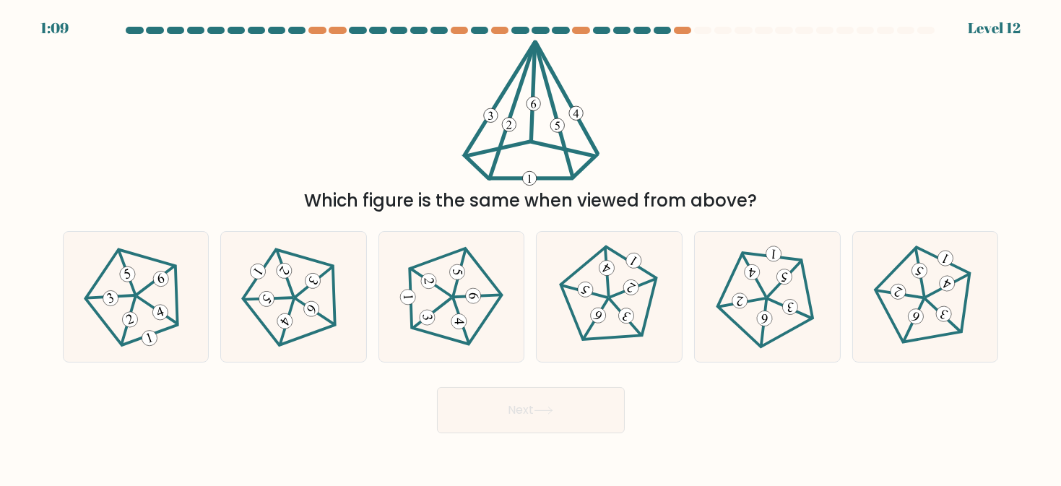
drag, startPoint x: 316, startPoint y: 203, endPoint x: 713, endPoint y: 202, distance: 396.6
click at [713, 202] on div "Which figure is the same when viewed from above?" at bounding box center [531, 201] width 919 height 26
click at [584, 285] on 637 at bounding box center [585, 289] width 21 height 21
click at [532, 247] on input "d." at bounding box center [531, 245] width 1 height 4
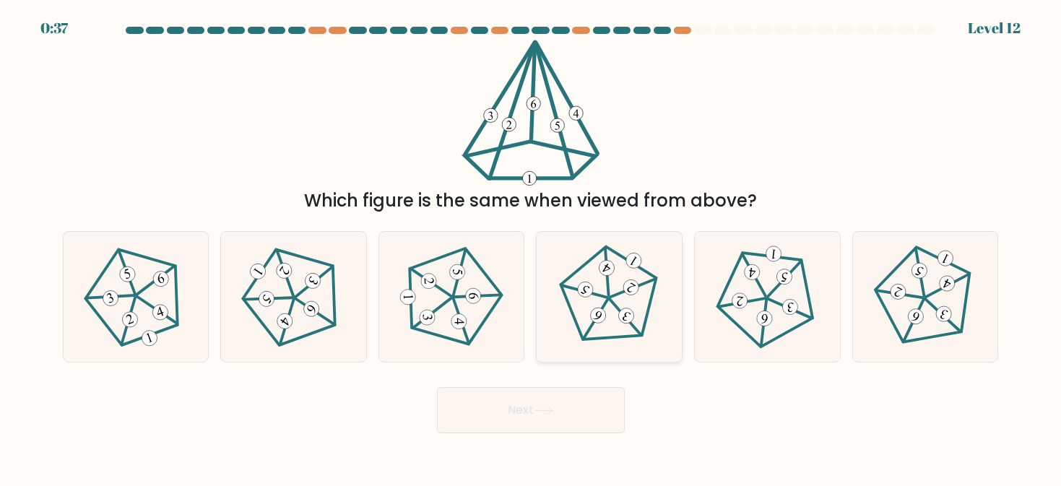
radio input "true"
click at [535, 409] on button "Next" at bounding box center [531, 410] width 188 height 46
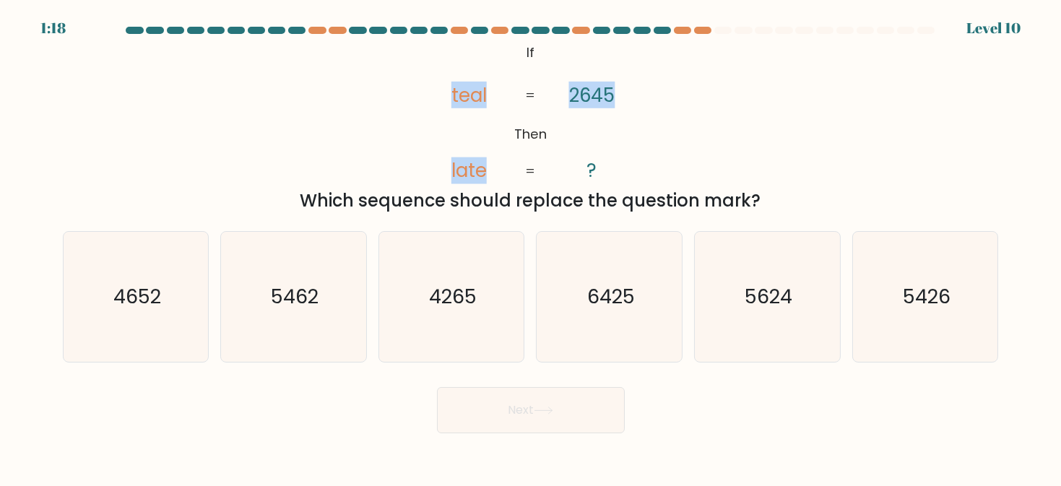
drag, startPoint x: 432, startPoint y: 84, endPoint x: 890, endPoint y: 110, distance: 458.8
click at [890, 110] on div "@import url('https://fonts.googleapis.com/css?family=Abril+Fatface:400,100,100i…" at bounding box center [531, 127] width 954 height 174
click at [903, 114] on div "@import url('https://fonts.googleapis.com/css?family=Abril+Fatface:400,100,100i…" at bounding box center [531, 127] width 954 height 174
click at [880, 137] on div "@import url('https://fonts.googleapis.com/css?family=Abril+Fatface:400,100,100i…" at bounding box center [531, 127] width 954 height 174
click at [952, 303] on icon "5426" at bounding box center [925, 297] width 130 height 130
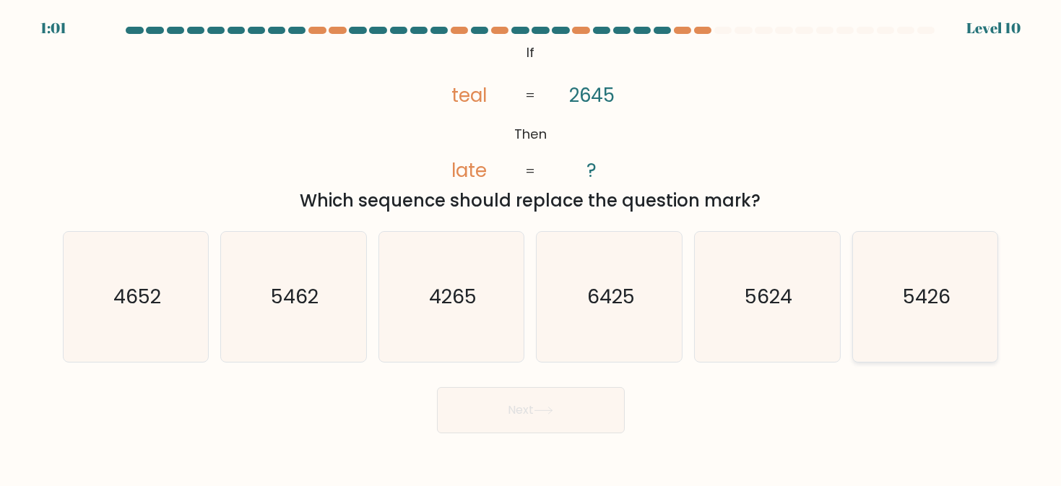
click at [532, 247] on input "f. 5426" at bounding box center [531, 245] width 1 height 4
radio input "true"
click at [582, 405] on button "Next" at bounding box center [531, 410] width 188 height 46
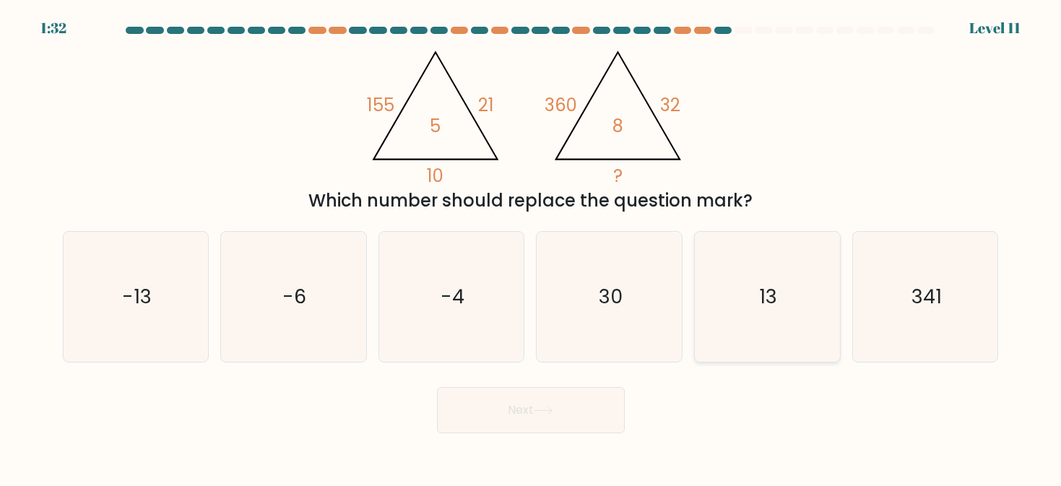
click at [760, 262] on icon "13" at bounding box center [767, 297] width 130 height 130
click at [532, 247] on input "e. 13" at bounding box center [531, 245] width 1 height 4
radio input "true"
click at [514, 420] on button "Next" at bounding box center [531, 410] width 188 height 46
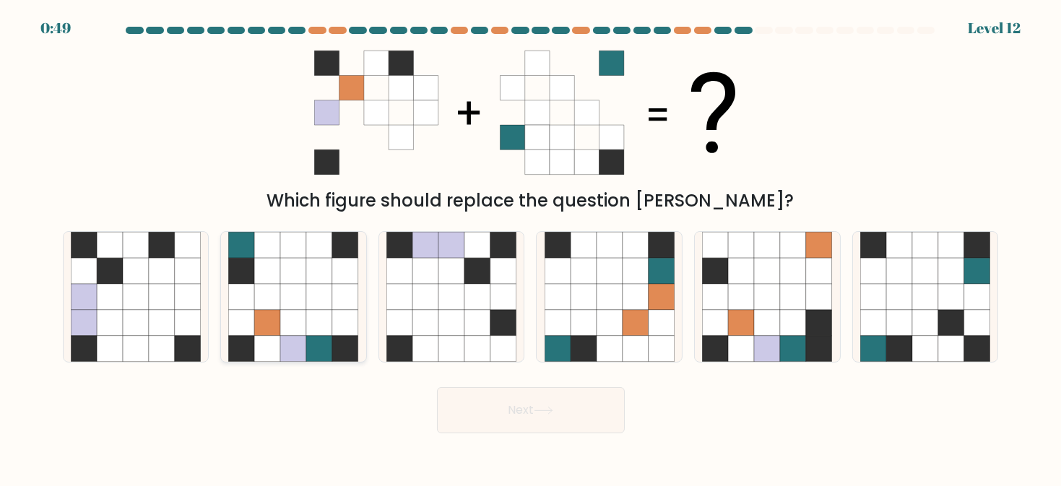
click at [316, 309] on icon at bounding box center [319, 297] width 26 height 26
click at [531, 247] on input "b." at bounding box center [531, 245] width 1 height 4
radio input "true"
click at [498, 399] on button "Next" at bounding box center [531, 410] width 188 height 46
click at [589, 417] on button "Next" at bounding box center [531, 410] width 188 height 46
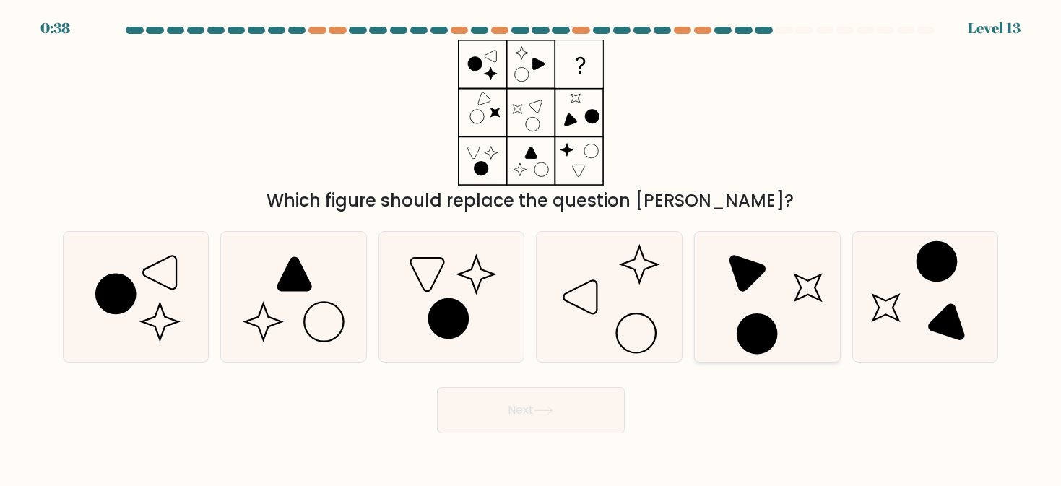
click at [751, 285] on icon at bounding box center [747, 273] width 35 height 35
click at [532, 247] on input "e." at bounding box center [531, 245] width 1 height 4
radio input "true"
click at [561, 402] on button "Next" at bounding box center [531, 410] width 188 height 46
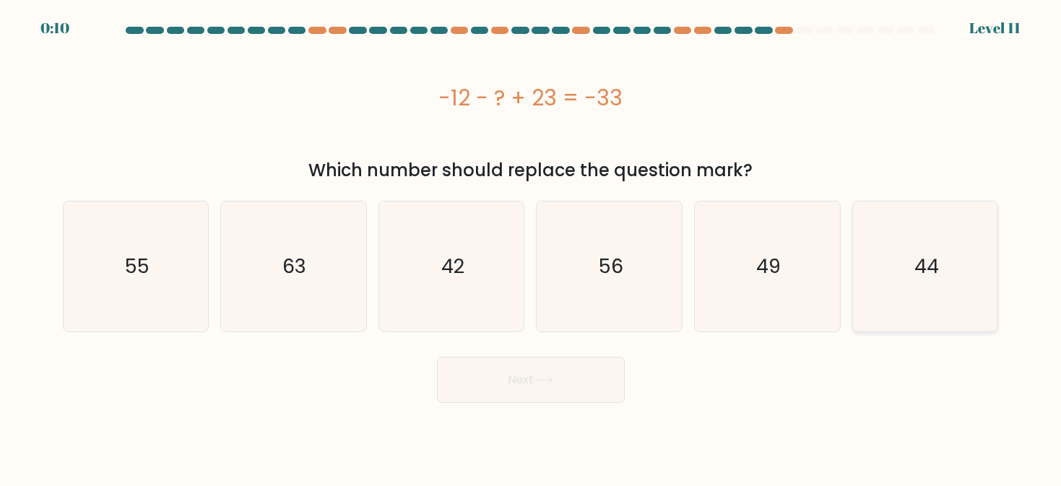
click at [915, 298] on icon "44" at bounding box center [925, 267] width 130 height 130
click at [532, 247] on input "f. 44" at bounding box center [531, 245] width 1 height 4
radio input "true"
click at [475, 381] on button "Next" at bounding box center [531, 380] width 188 height 46
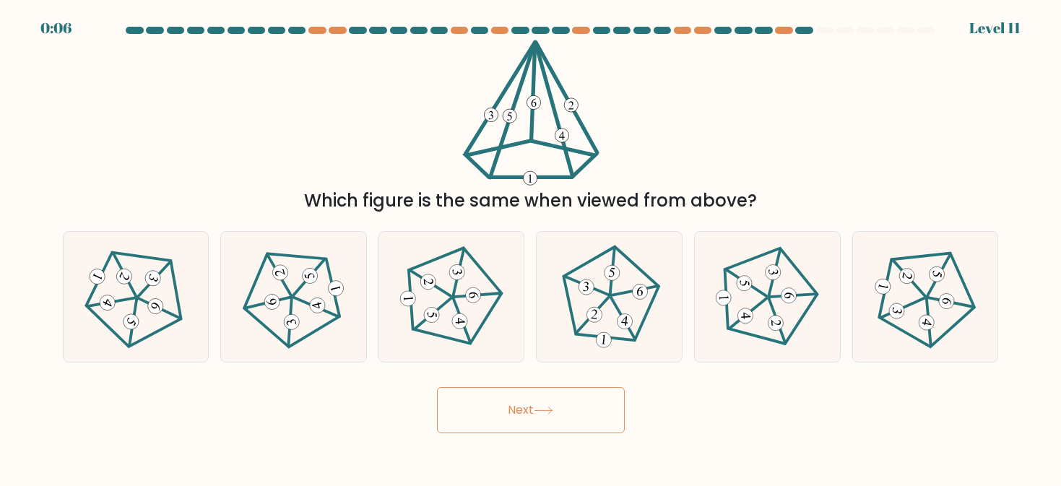
click at [543, 372] on form at bounding box center [530, 230] width 1061 height 407
click at [98, 276] on 634 at bounding box center [97, 277] width 20 height 20
click at [531, 247] on input "a." at bounding box center [531, 245] width 1 height 4
radio input "true"
click at [559, 414] on button "Next" at bounding box center [531, 410] width 188 height 46
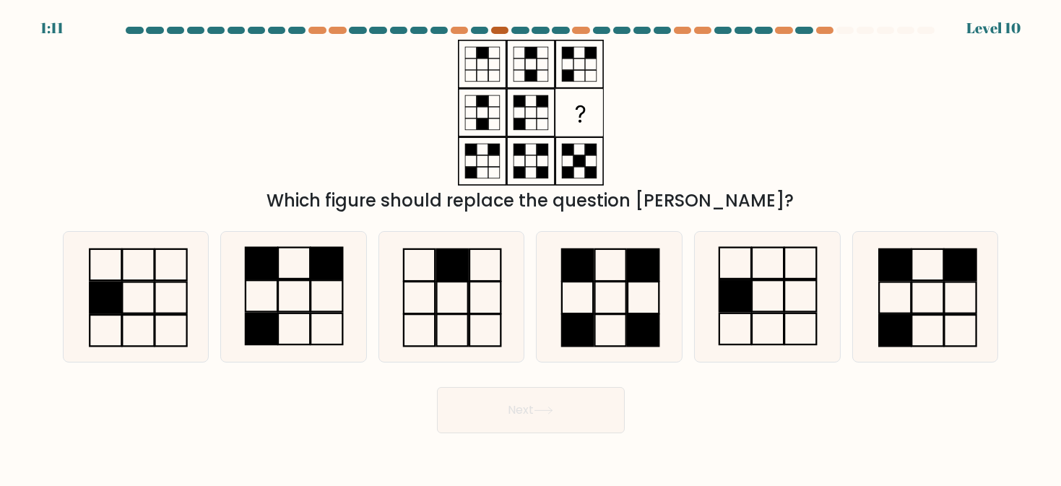
click at [497, 32] on div at bounding box center [499, 30] width 17 height 7
click at [621, 311] on icon at bounding box center [610, 297] width 130 height 130
click at [532, 247] on input "d." at bounding box center [531, 245] width 1 height 4
radio input "true"
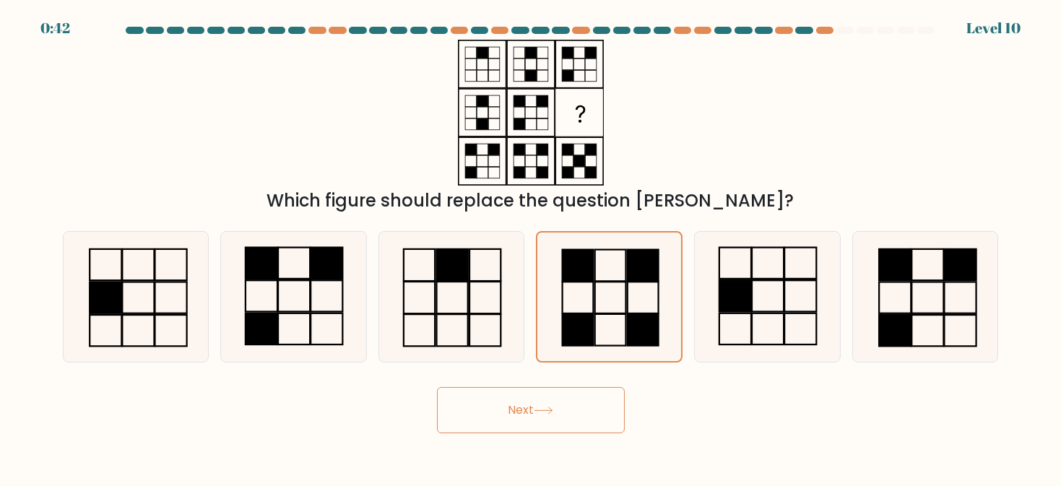
click at [558, 415] on button "Next" at bounding box center [531, 410] width 188 height 46
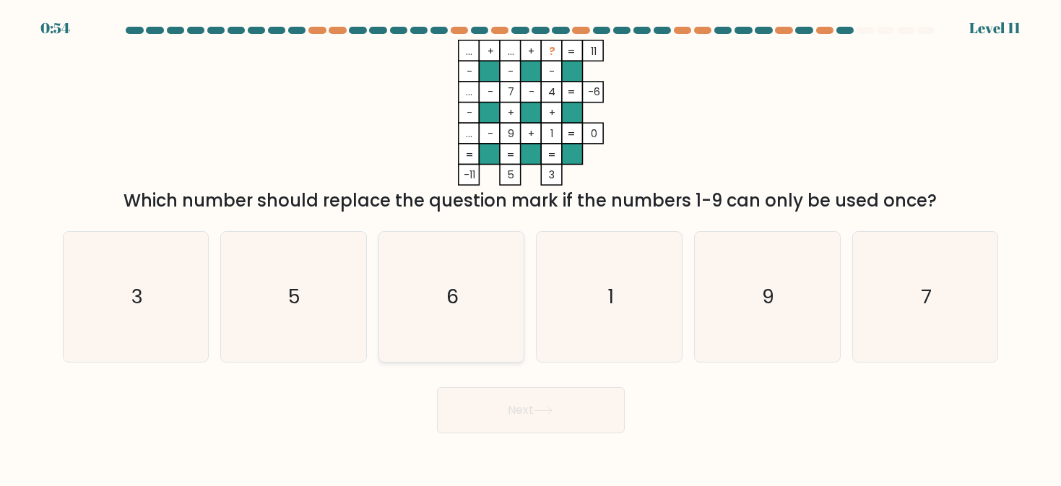
click at [433, 276] on icon "6" at bounding box center [452, 297] width 130 height 130
click at [531, 247] on input "c. 6" at bounding box center [531, 245] width 1 height 4
radio input "true"
click at [540, 416] on button "Next" at bounding box center [531, 410] width 188 height 46
click at [553, 409] on icon at bounding box center [544, 411] width 20 height 8
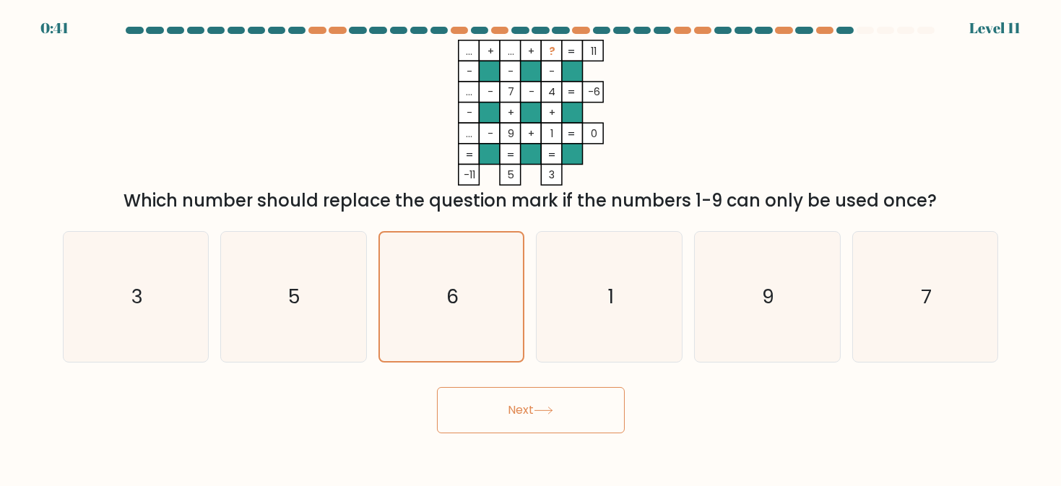
click at [518, 408] on button "Next" at bounding box center [531, 410] width 188 height 46
click at [555, 416] on button "Next" at bounding box center [531, 410] width 188 height 46
click at [205, 69] on div "... + ... + ? 11 - - - ... - 7 - 4 -6 - + + ... - 9 + 1 = 0 = = = = -11 5 3 = W…" at bounding box center [531, 127] width 954 height 174
click at [344, 277] on icon "5" at bounding box center [293, 297] width 130 height 130
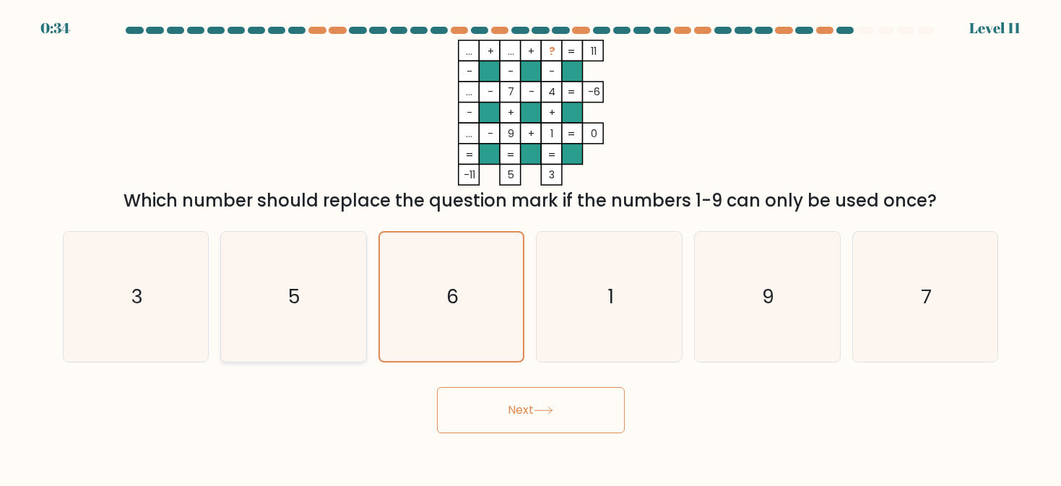
click at [531, 247] on input "b. 5" at bounding box center [531, 245] width 1 height 4
radio input "true"
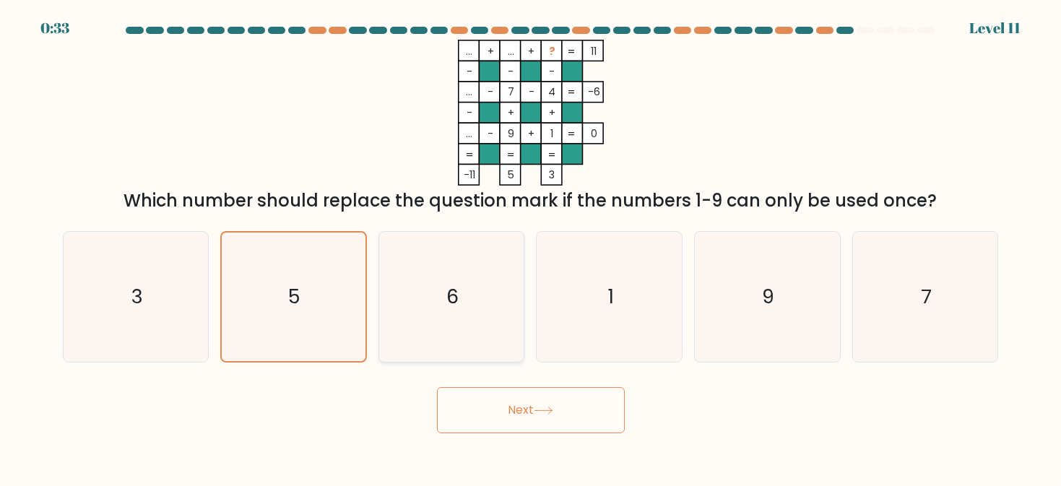
click at [418, 278] on icon "6" at bounding box center [452, 297] width 130 height 130
click at [531, 247] on input "c. 6" at bounding box center [531, 245] width 1 height 4
radio input "true"
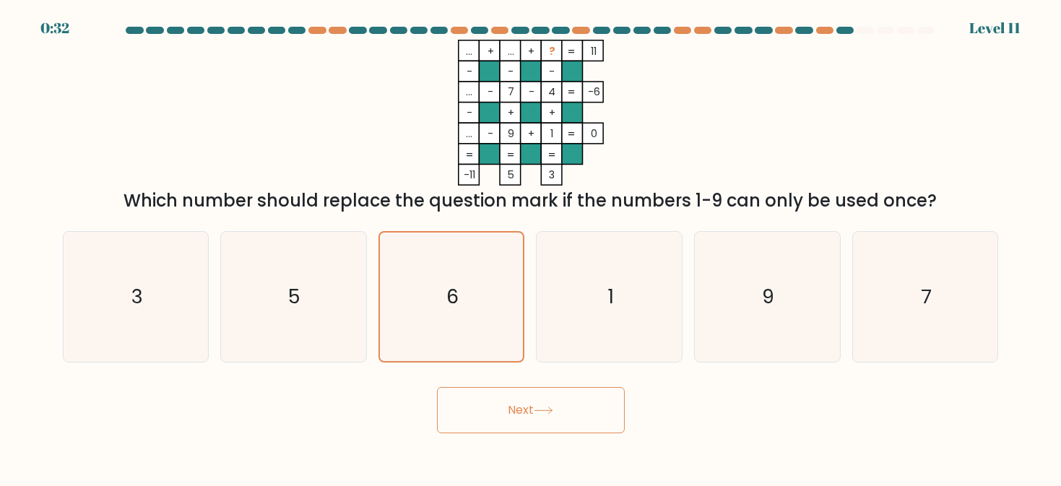
click at [538, 398] on button "Next" at bounding box center [531, 410] width 188 height 46
click at [538, 397] on button "Next" at bounding box center [531, 410] width 188 height 46
click at [539, 397] on button "Next" at bounding box center [531, 410] width 188 height 46
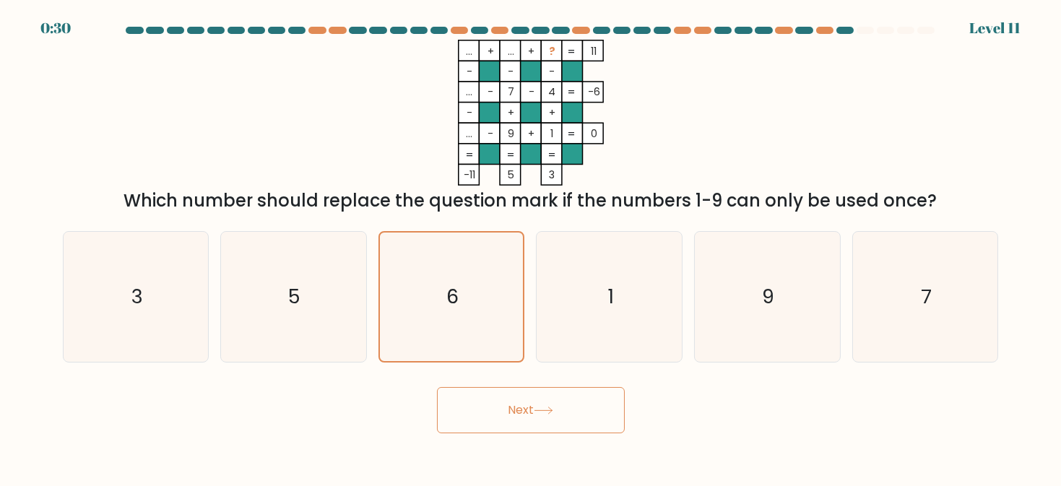
click at [539, 397] on button "Next" at bounding box center [531, 410] width 188 height 46
click at [539, 396] on button "Next" at bounding box center [531, 410] width 188 height 46
click at [540, 410] on icon at bounding box center [543, 410] width 17 height 7
click at [541, 410] on icon at bounding box center [543, 410] width 17 height 7
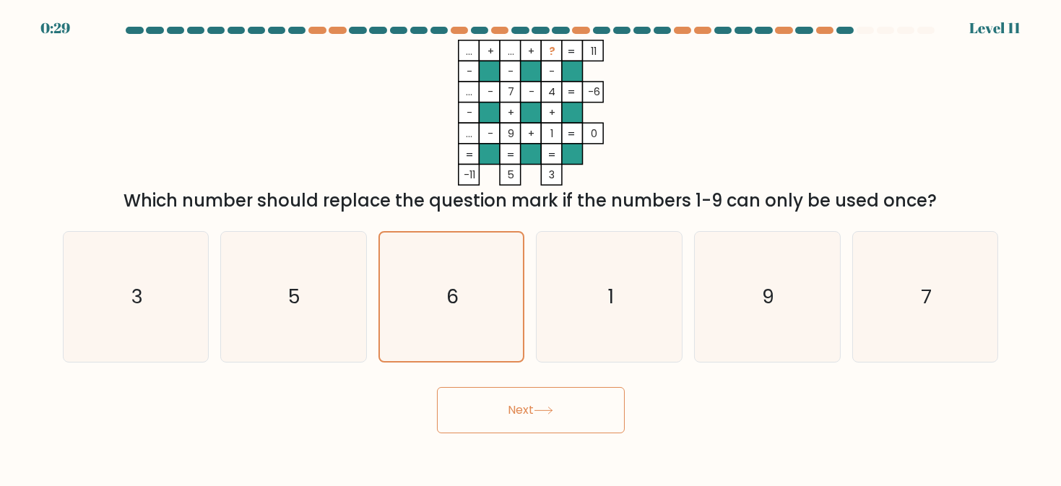
click at [541, 410] on icon at bounding box center [543, 410] width 17 height 7
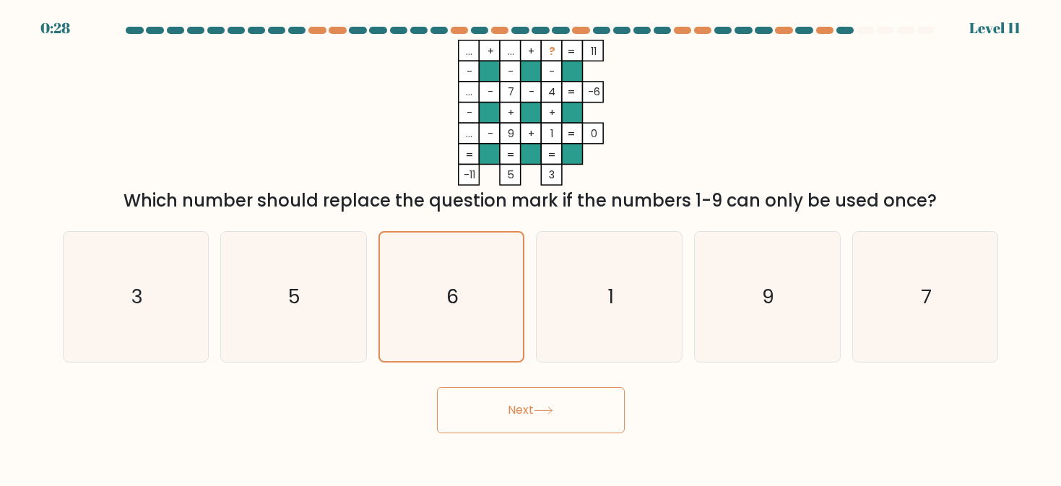
click at [541, 409] on icon at bounding box center [544, 411] width 20 height 8
click at [542, 408] on icon at bounding box center [544, 411] width 20 height 8
click at [537, 405] on button "Next" at bounding box center [531, 410] width 188 height 46
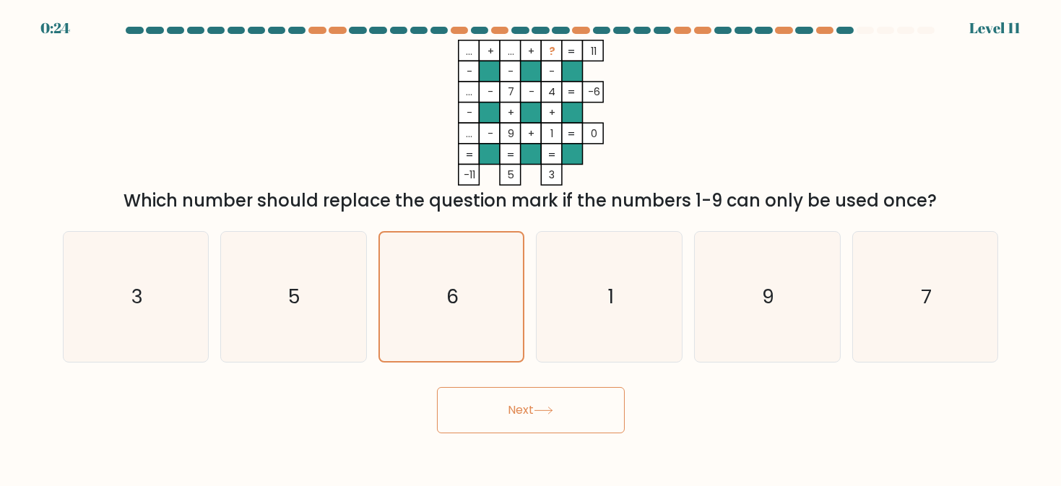
click at [537, 405] on button "Next" at bounding box center [531, 410] width 188 height 46
click at [759, 424] on div "Next" at bounding box center [531, 406] width 954 height 53
click at [472, 397] on button "Next" at bounding box center [531, 410] width 188 height 46
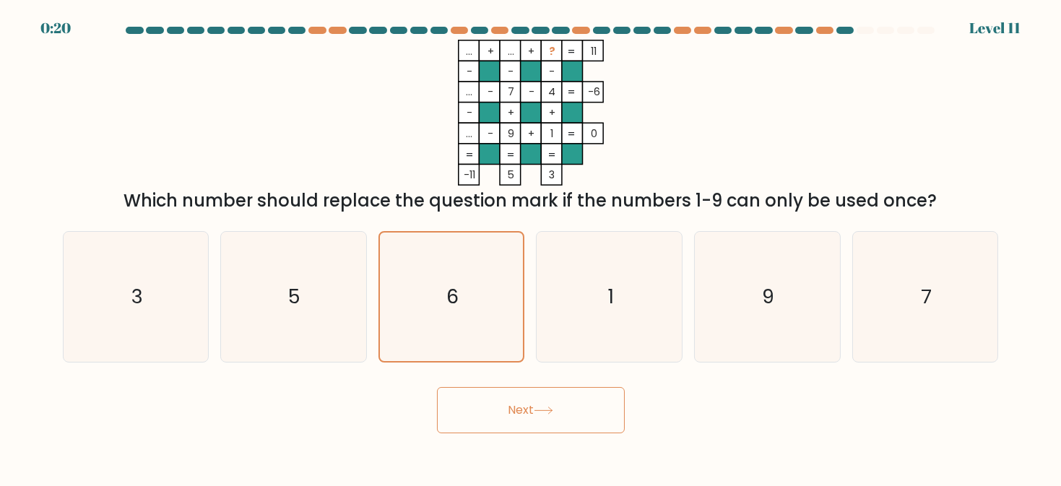
click at [472, 397] on button "Next" at bounding box center [531, 410] width 188 height 46
click at [445, 323] on icon "6" at bounding box center [451, 297] width 129 height 129
click at [531, 247] on input "c. 6" at bounding box center [531, 245] width 1 height 4
click at [445, 323] on icon "6" at bounding box center [451, 297] width 129 height 129
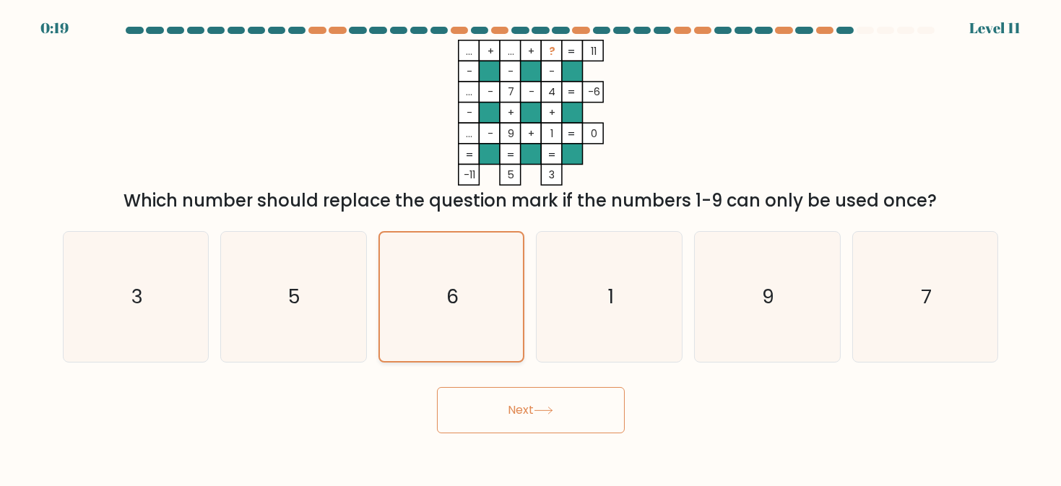
click at [531, 247] on input "c. 6" at bounding box center [531, 245] width 1 height 4
click at [526, 400] on button "Next" at bounding box center [531, 410] width 188 height 46
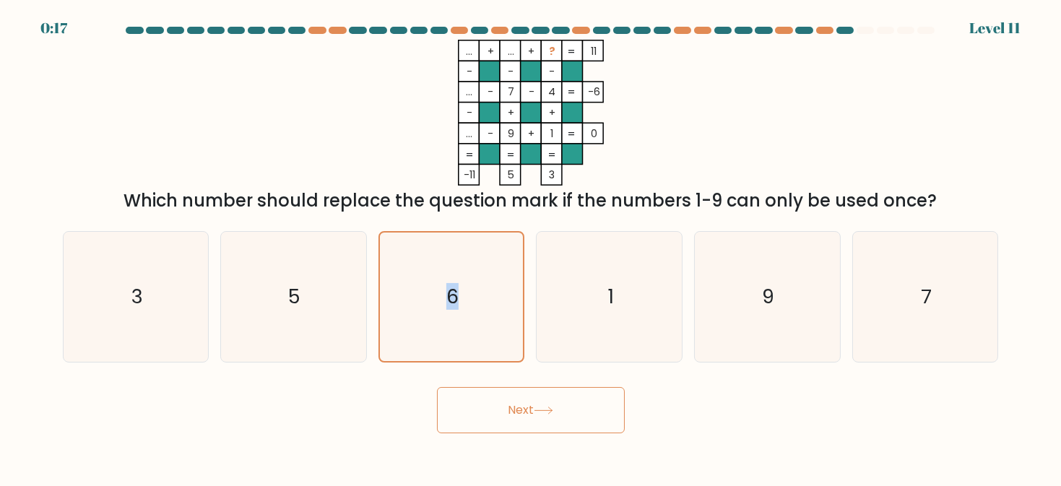
click at [526, 400] on button "Next" at bounding box center [531, 410] width 188 height 46
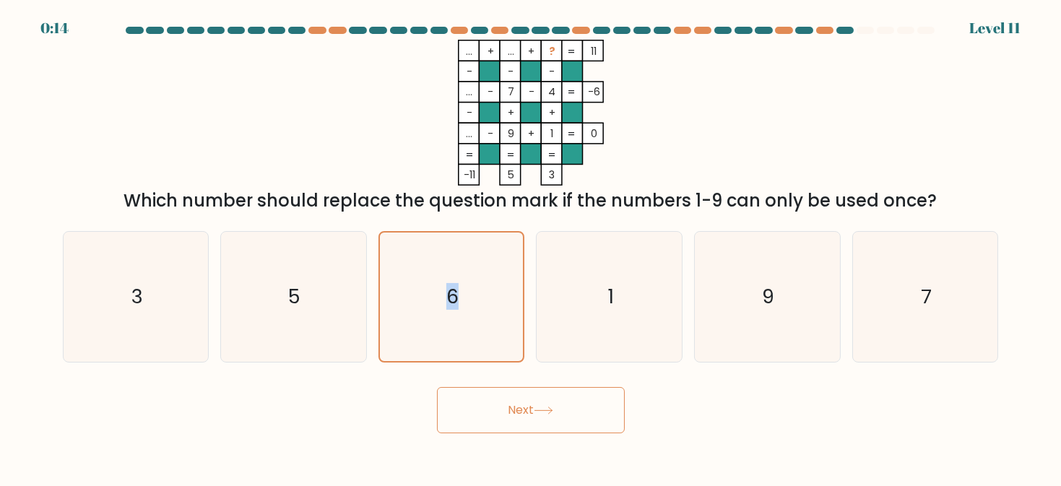
click at [553, 419] on button "Next" at bounding box center [531, 410] width 188 height 46
click at [530, 411] on button "Next" at bounding box center [531, 410] width 188 height 46
click at [528, 418] on button "Next" at bounding box center [531, 410] width 188 height 46
click at [553, 411] on icon at bounding box center [544, 411] width 20 height 8
click at [528, 413] on button "Next" at bounding box center [531, 410] width 188 height 46
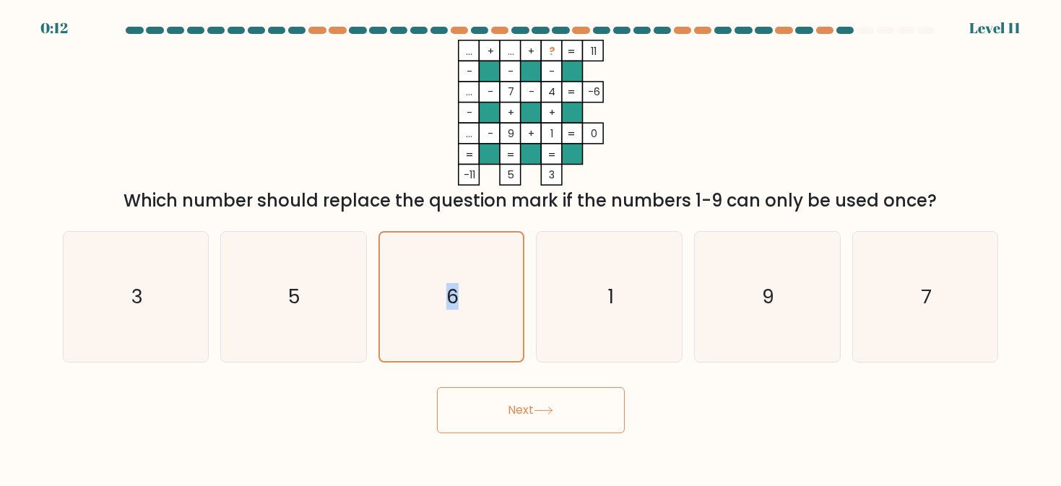
click at [501, 416] on button "Next" at bounding box center [531, 410] width 188 height 46
click at [498, 397] on button "Next" at bounding box center [531, 410] width 188 height 46
click at [493, 403] on button "Next" at bounding box center [531, 410] width 188 height 46
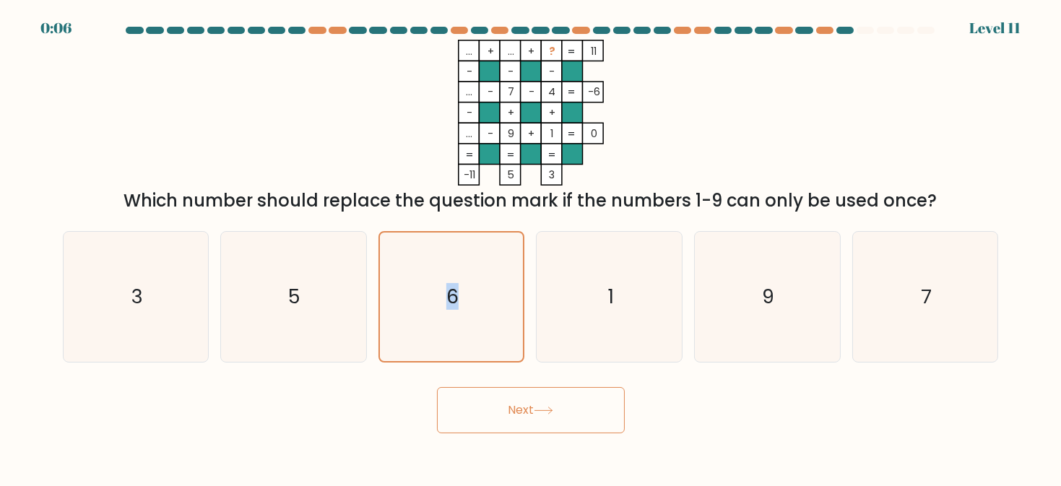
click at [443, 420] on button "Next" at bounding box center [531, 410] width 188 height 46
click at [471, 415] on button "Next" at bounding box center [531, 410] width 188 height 46
click at [472, 337] on icon "6" at bounding box center [451, 297] width 129 height 129
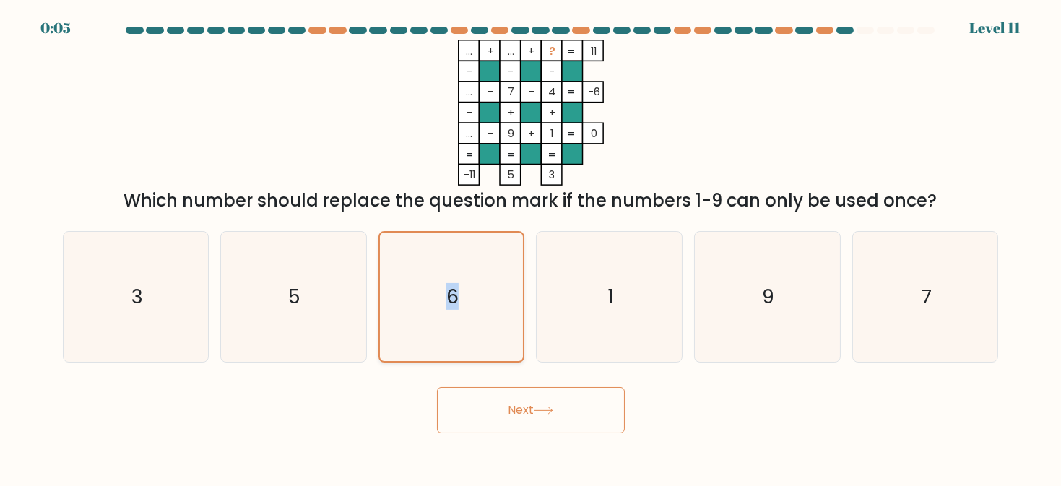
click at [531, 247] on input "c. 6" at bounding box center [531, 245] width 1 height 4
click at [501, 411] on button "Next" at bounding box center [531, 410] width 188 height 46
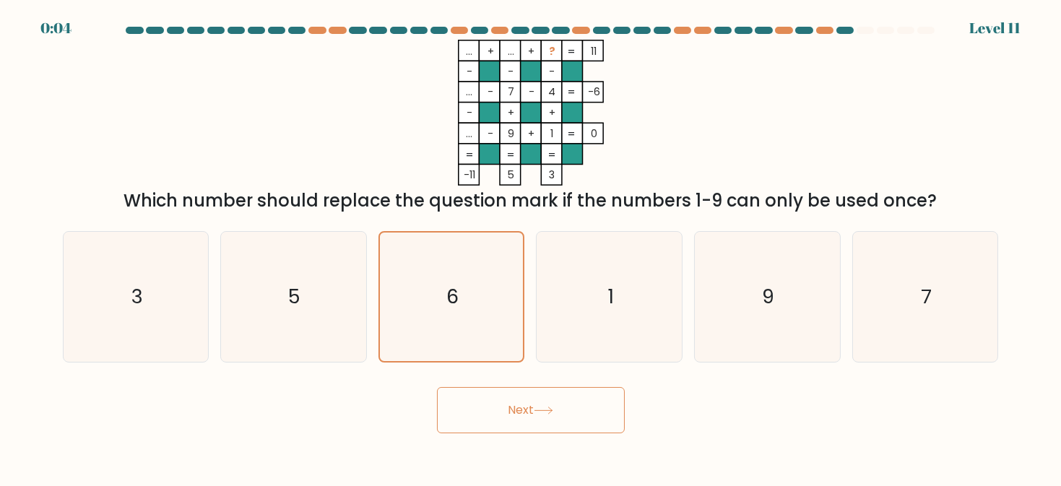
click at [501, 411] on button "Next" at bounding box center [531, 410] width 188 height 46
click at [553, 415] on button "Next" at bounding box center [531, 410] width 188 height 46
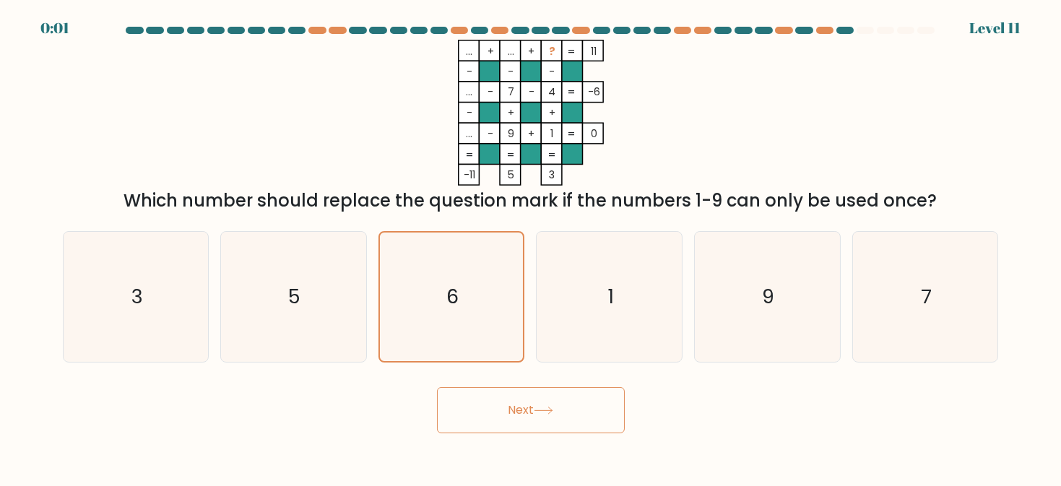
click at [553, 415] on button "Next" at bounding box center [531, 410] width 188 height 46
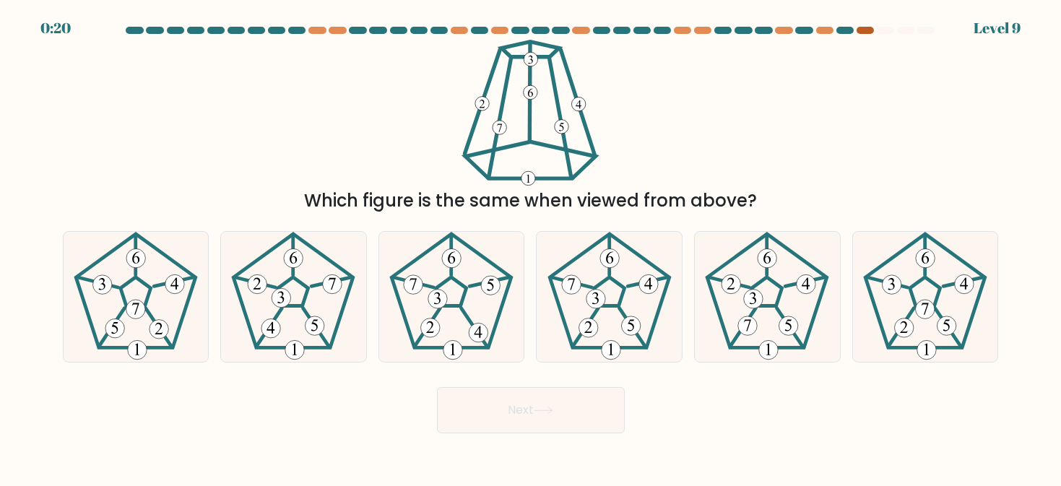
click at [866, 32] on div at bounding box center [865, 30] width 17 height 7
click at [293, 284] on icon at bounding box center [293, 297] width 130 height 130
click at [531, 247] on input "b." at bounding box center [531, 245] width 1 height 4
radio input "true"
click at [572, 406] on button "Next" at bounding box center [531, 410] width 188 height 46
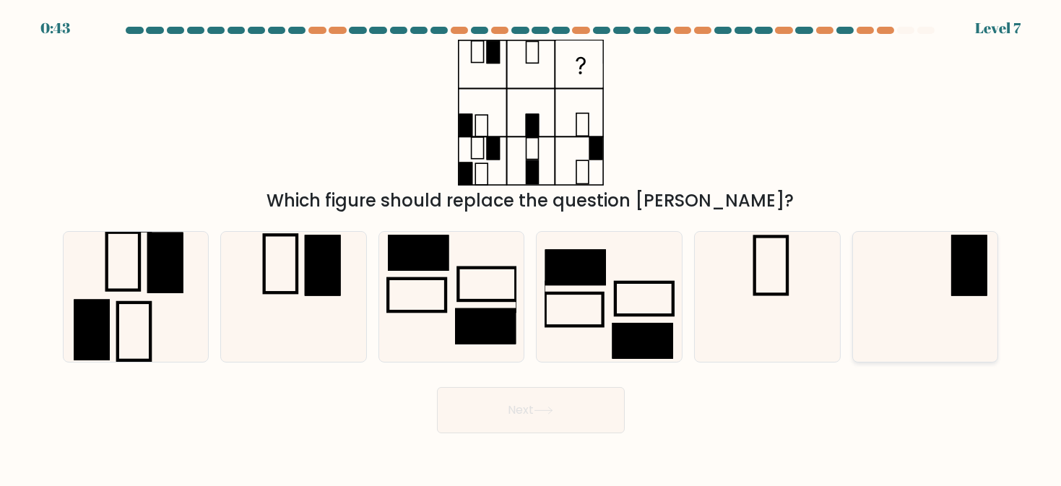
click at [923, 290] on icon at bounding box center [925, 297] width 130 height 130
click at [532, 247] on input "f." at bounding box center [531, 245] width 1 height 4
radio input "true"
click at [514, 416] on button "Next" at bounding box center [531, 410] width 188 height 46
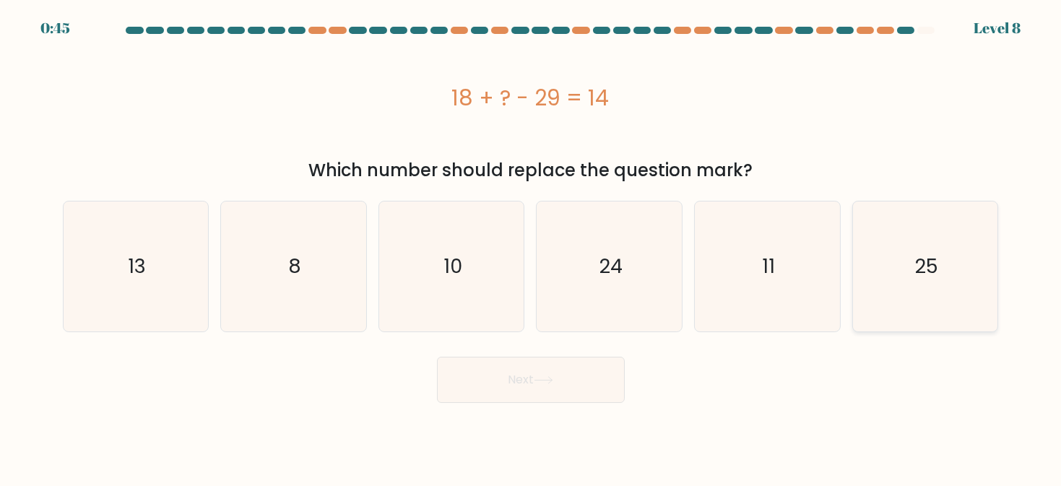
click at [916, 253] on text "25" at bounding box center [926, 266] width 23 height 27
click at [532, 247] on input "f. 25" at bounding box center [531, 245] width 1 height 4
radio input "true"
click at [519, 374] on button "Next" at bounding box center [531, 380] width 188 height 46
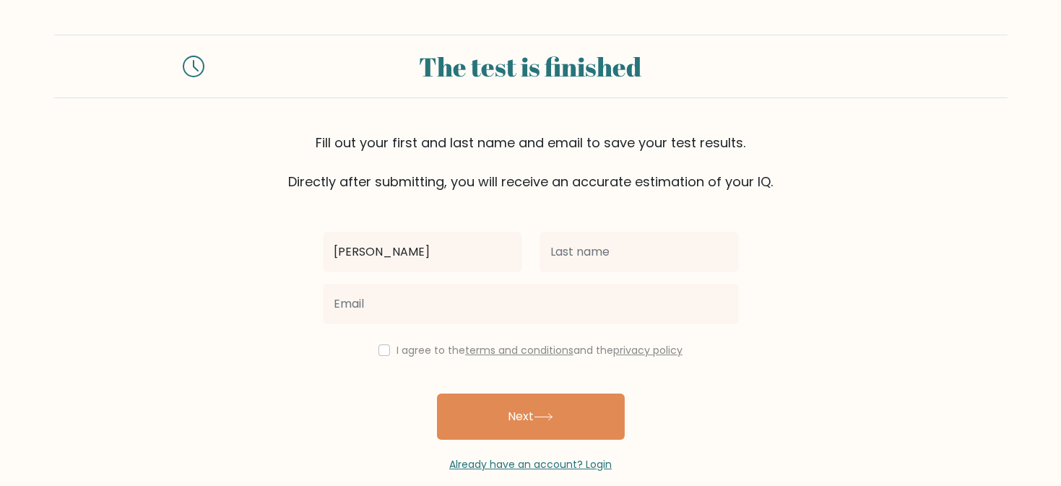
type input "[PERSON_NAME]"
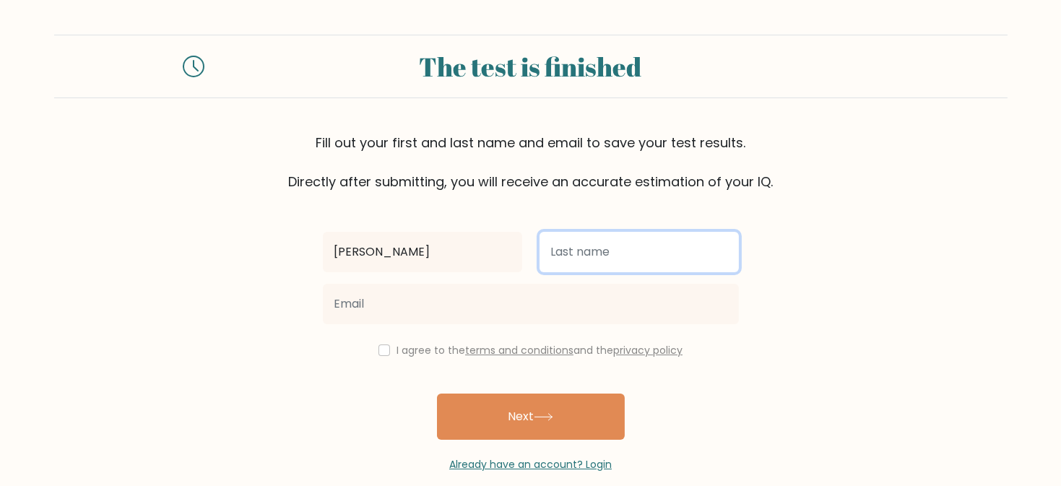
click at [623, 248] on input "text" at bounding box center [639, 252] width 199 height 40
type input "[PERSON_NAME]"
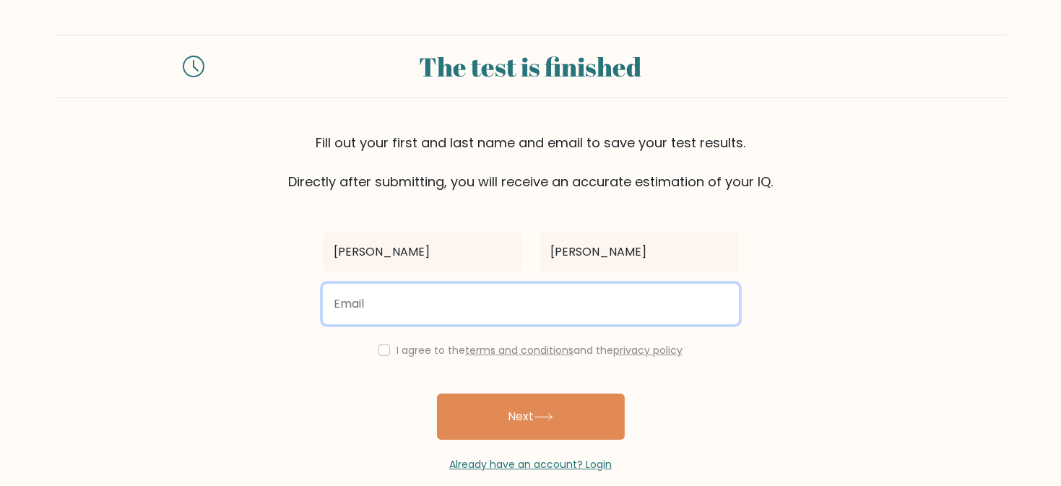
click at [486, 299] on input "email" at bounding box center [531, 304] width 416 height 40
type input "[EMAIL_ADDRESS][DOMAIN_NAME]"
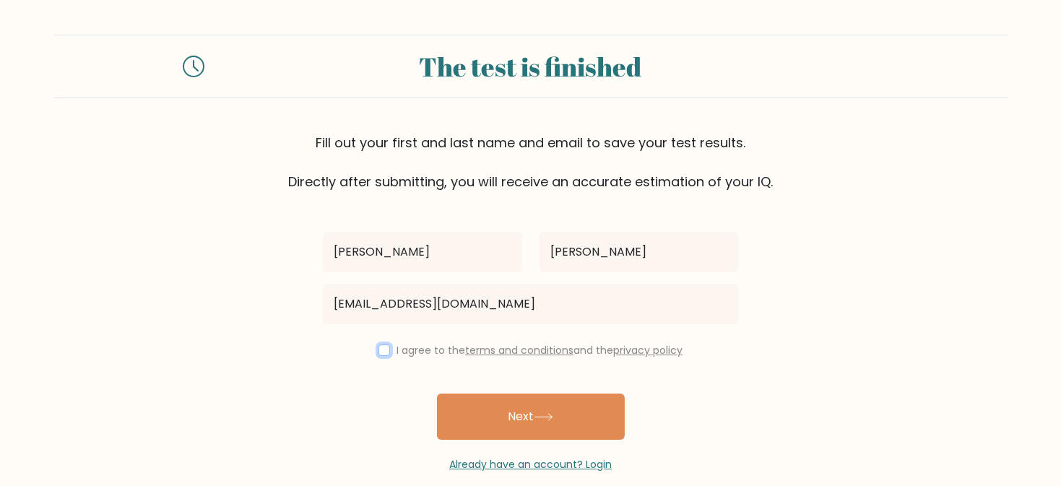
drag, startPoint x: 381, startPoint y: 354, endPoint x: 402, endPoint y: 356, distance: 21.8
click at [381, 353] on input "checkbox" at bounding box center [385, 351] width 12 height 12
checkbox input "true"
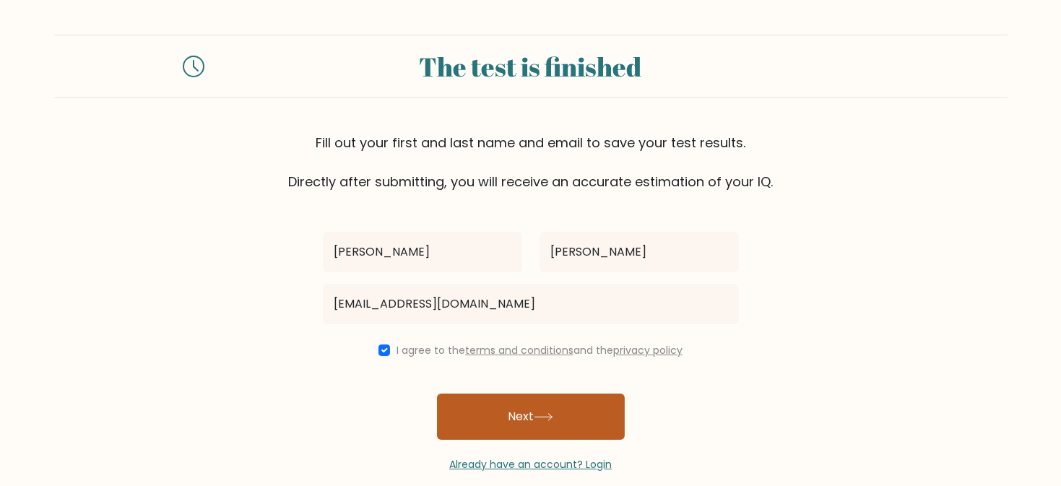
click at [584, 427] on button "Next" at bounding box center [531, 417] width 188 height 46
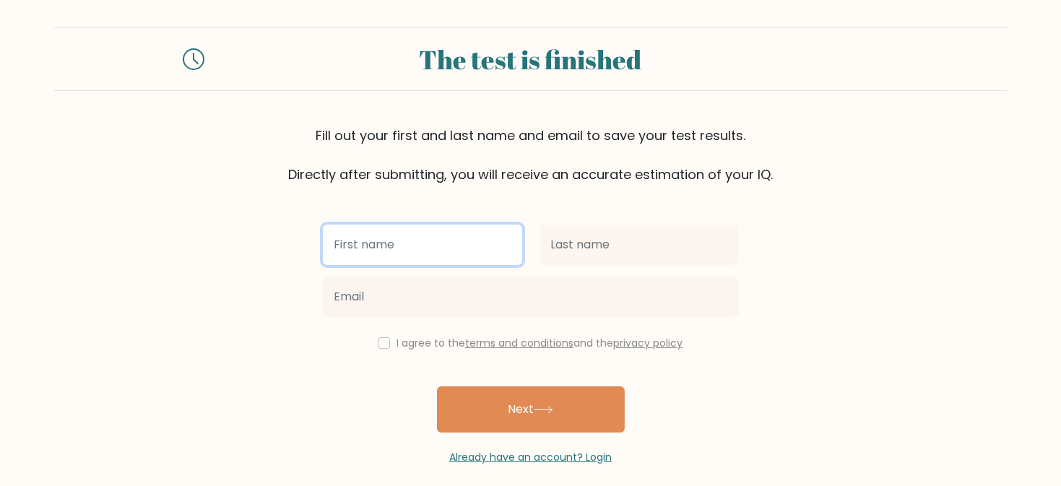
scroll to position [61, 0]
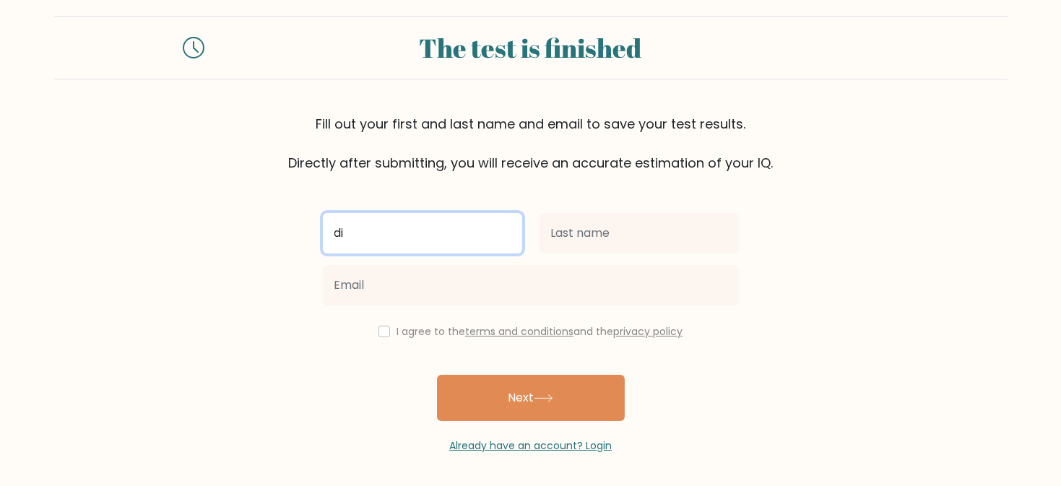
type input "d"
type input "[PERSON_NAME]"
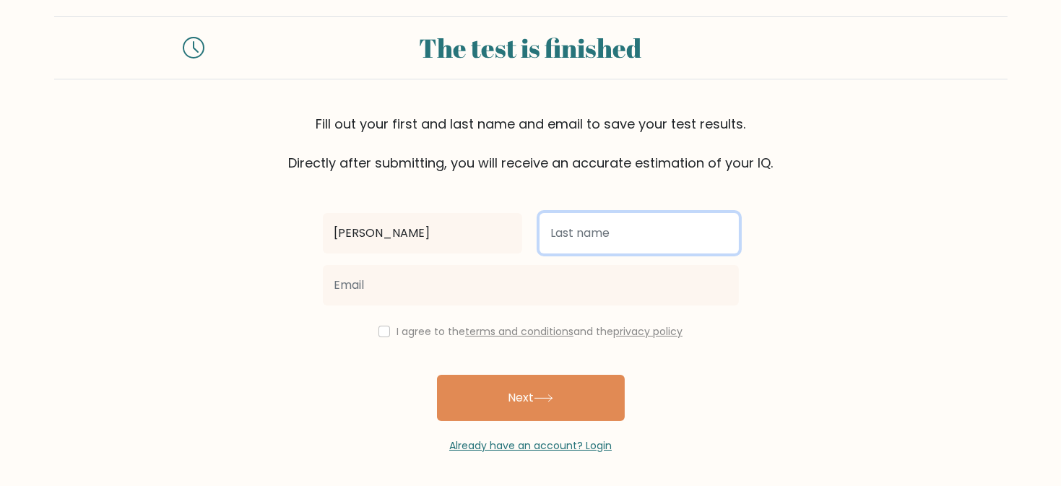
click at [609, 233] on input "text" at bounding box center [639, 233] width 199 height 40
type input "[PERSON_NAME]"
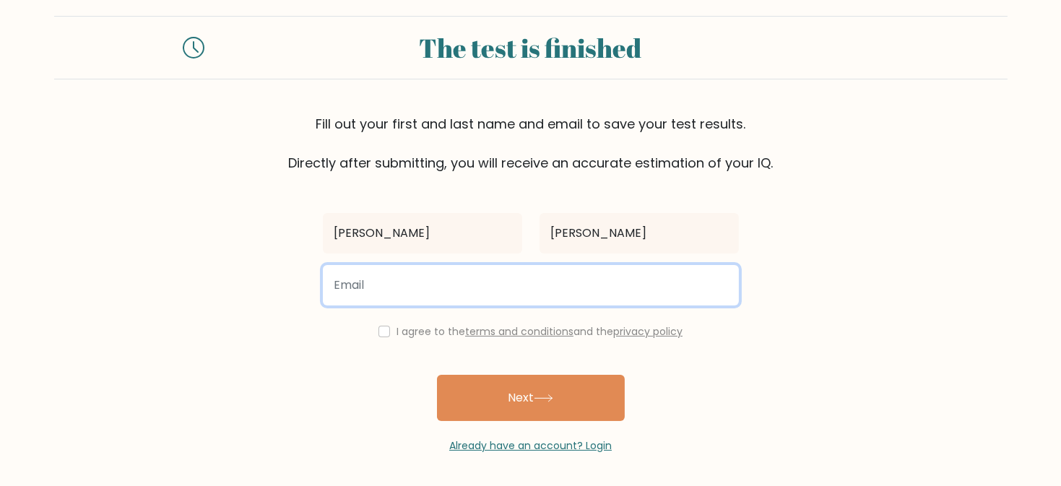
click at [498, 279] on input "email" at bounding box center [531, 285] width 416 height 40
type input "f"
type input "rdiandra809@gmail.com"
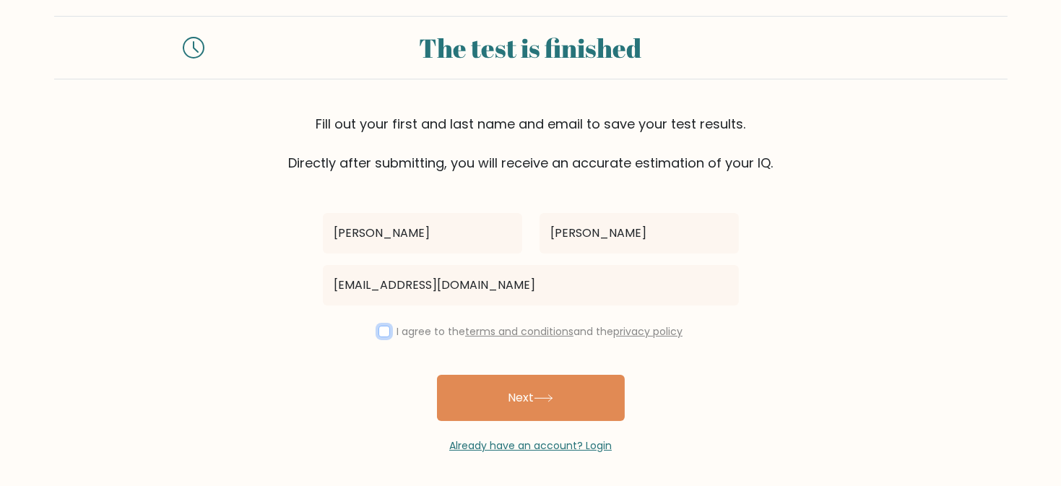
click at [383, 331] on input "checkbox" at bounding box center [385, 332] width 12 height 12
checkbox input "true"
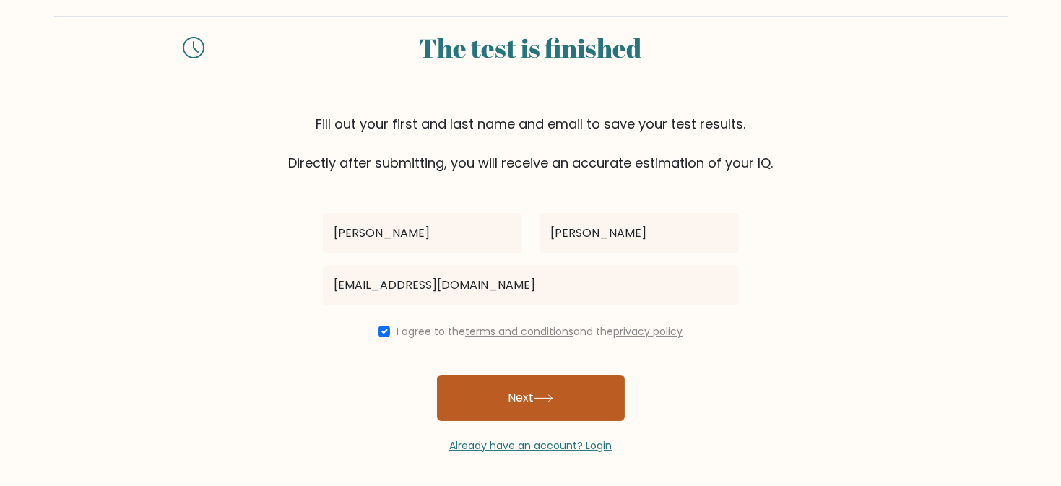
click at [526, 387] on button "Next" at bounding box center [531, 398] width 188 height 46
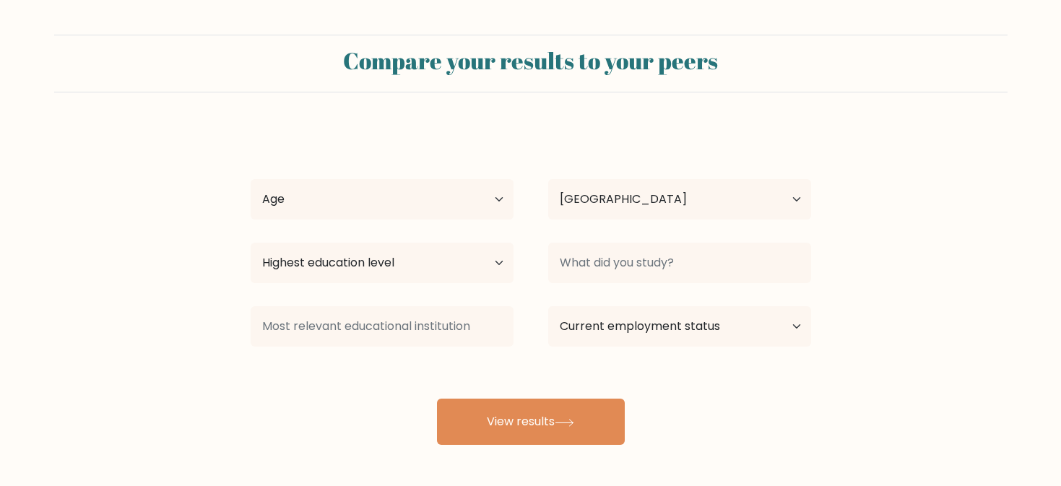
select select "PH"
click at [401, 198] on select "Age Under [DEMOGRAPHIC_DATA] [DEMOGRAPHIC_DATA] [DEMOGRAPHIC_DATA] [DEMOGRAPHIC…" at bounding box center [382, 199] width 263 height 40
select select "25_34"
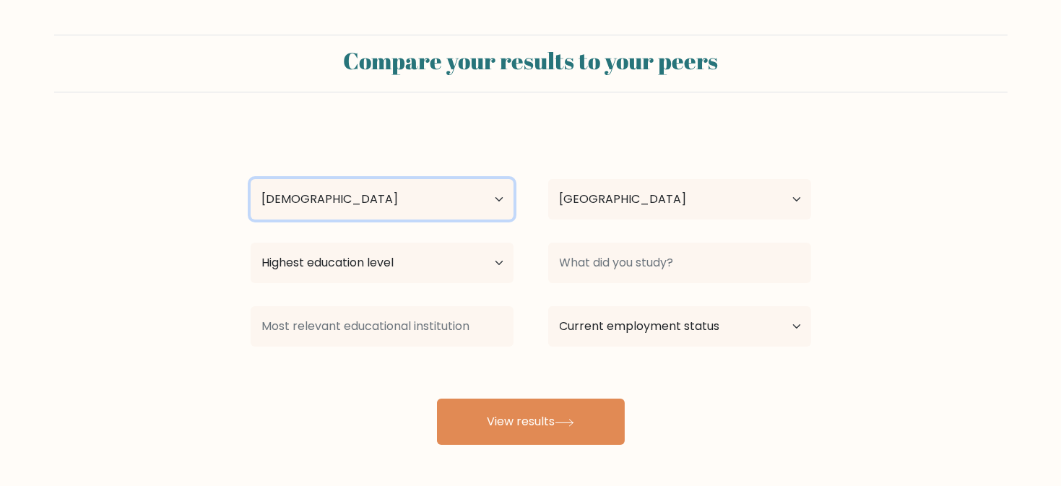
click at [251, 179] on select "Age Under [DEMOGRAPHIC_DATA] [DEMOGRAPHIC_DATA] [DEMOGRAPHIC_DATA] [DEMOGRAPHIC…" at bounding box center [382, 199] width 263 height 40
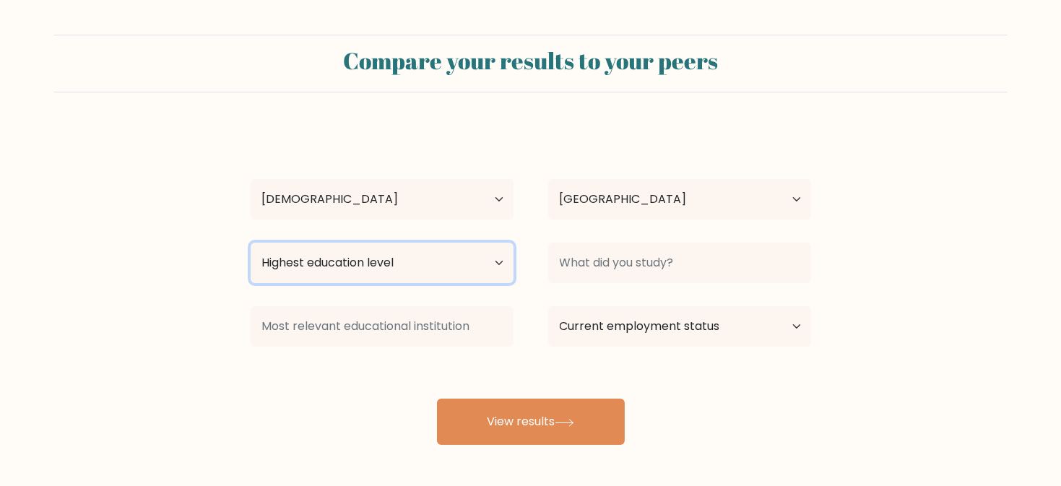
click at [446, 275] on select "Highest education level No schooling Primary Lower Secondary Upper Secondary Oc…" at bounding box center [382, 263] width 263 height 40
select select "bachelors_degree"
click at [251, 243] on select "Highest education level No schooling Primary Lower Secondary Upper Secondary Oc…" at bounding box center [382, 263] width 263 height 40
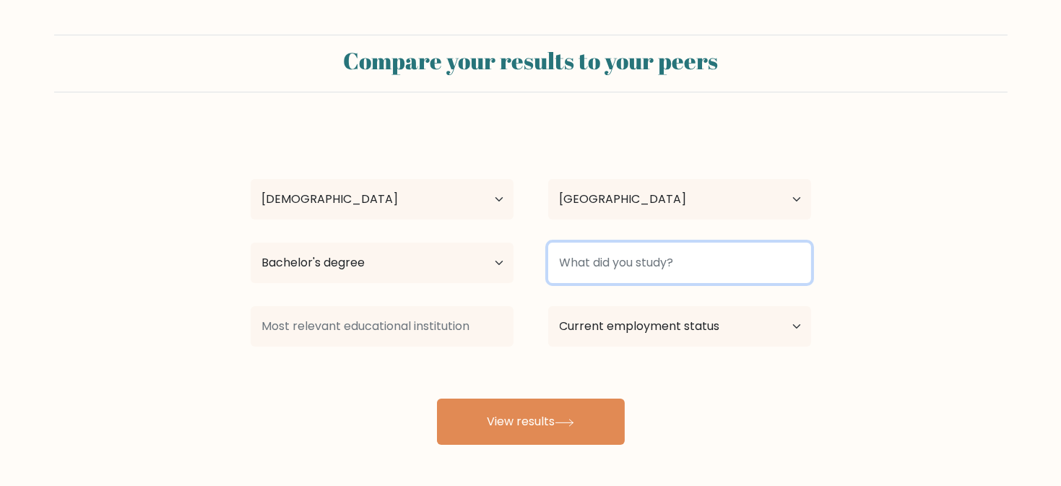
click at [675, 270] on input at bounding box center [679, 263] width 263 height 40
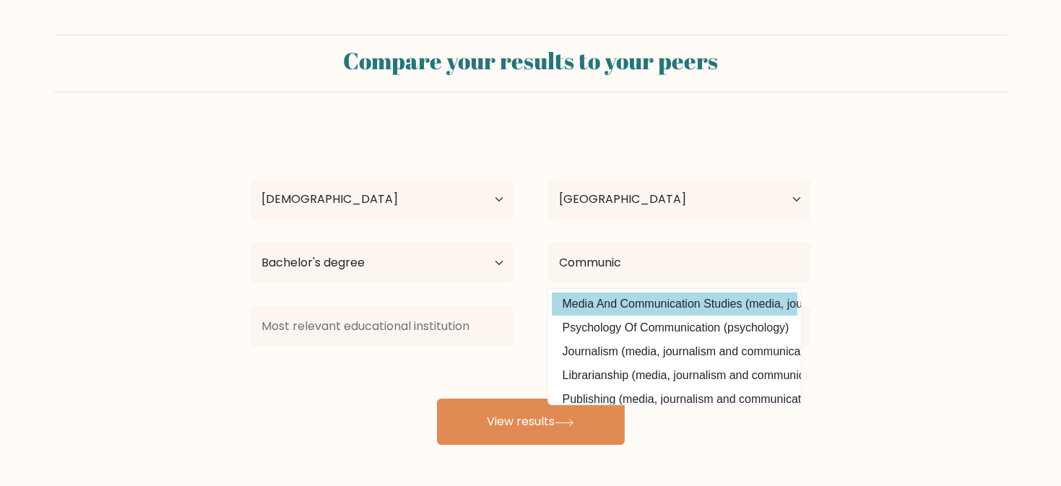
click at [702, 306] on option "Media And Communication Studies (media, journalism and communications)" at bounding box center [675, 304] width 246 height 23
type input "Media And Communication Studies"
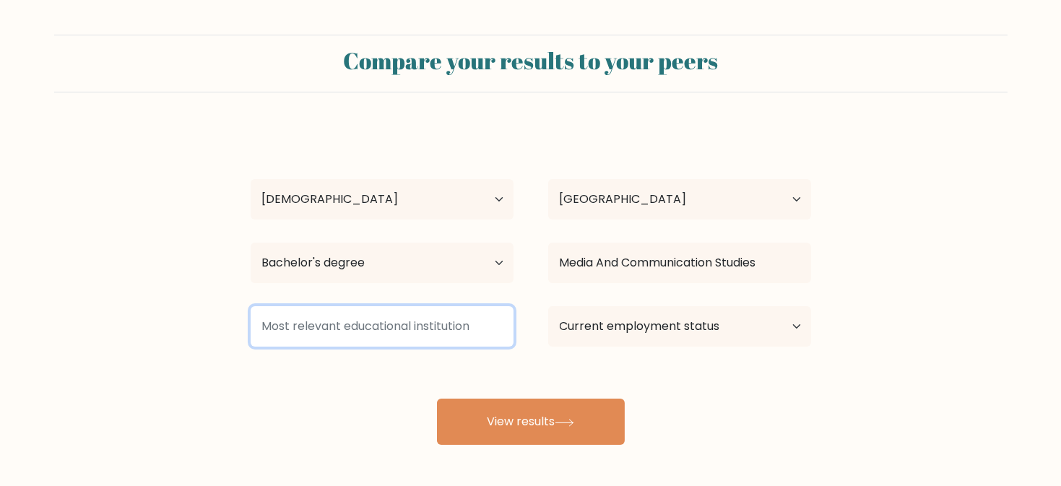
click at [294, 329] on input at bounding box center [382, 326] width 263 height 40
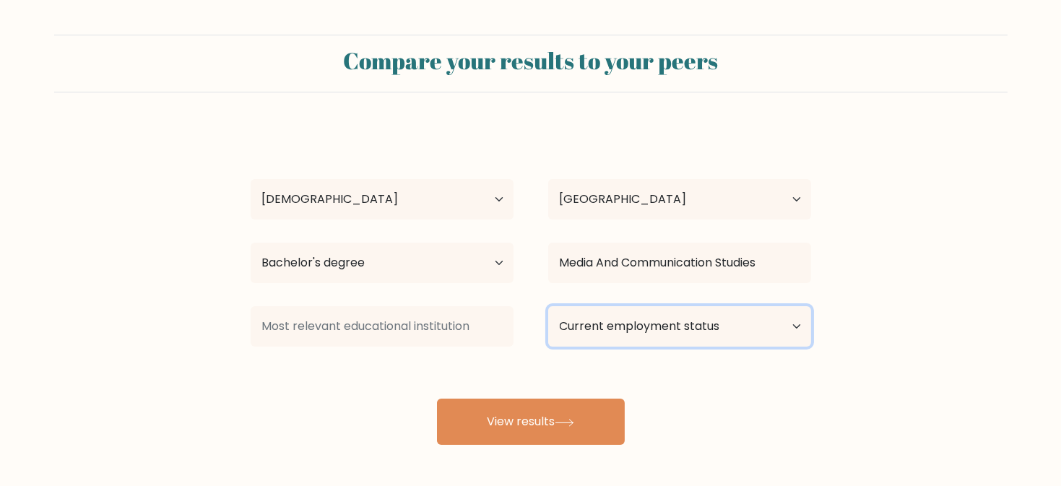
click at [688, 327] on select "Current employment status Employed Student Retired Other / prefer not to answer" at bounding box center [679, 326] width 263 height 40
select select "other"
click at [548, 306] on select "Current employment status Employed Student Retired Other / prefer not to answer" at bounding box center [679, 326] width 263 height 40
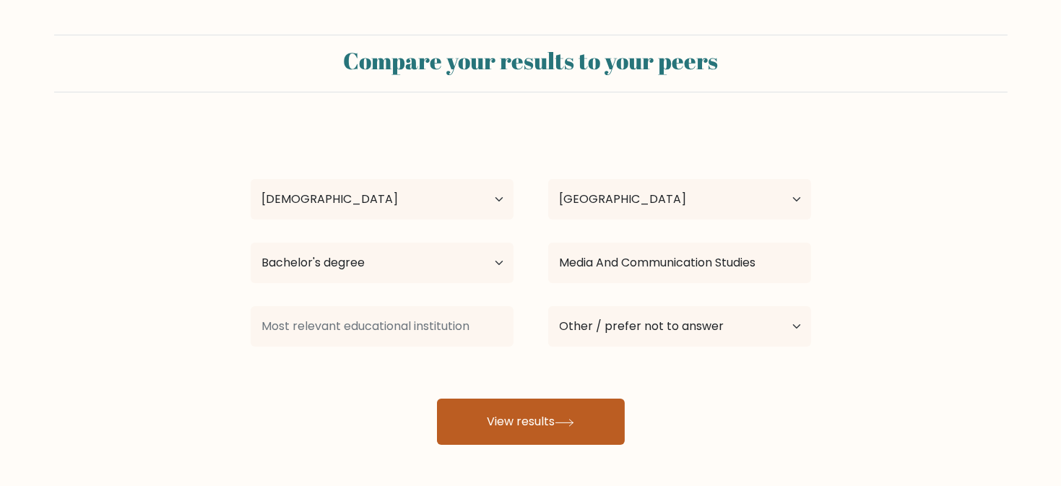
click at [584, 422] on button "View results" at bounding box center [531, 422] width 188 height 46
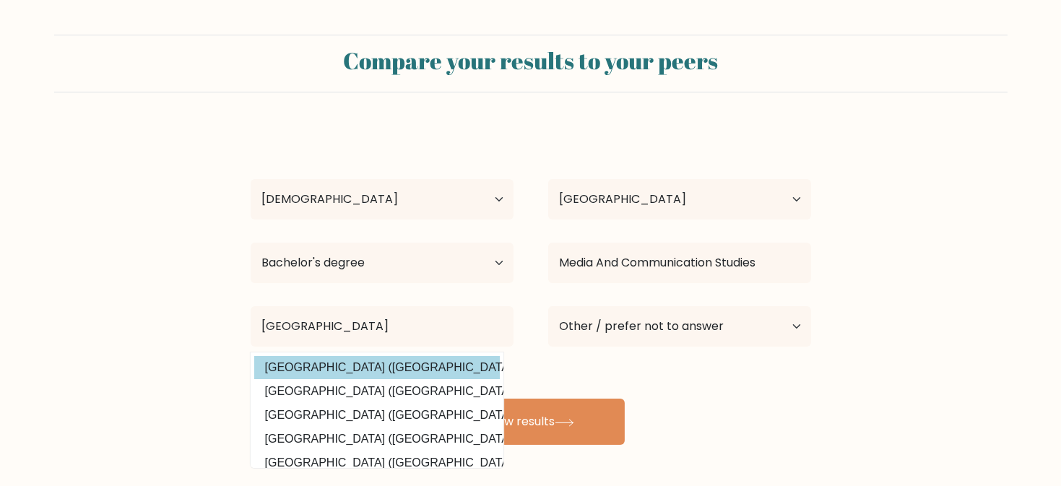
click at [413, 361] on option "University of Batangas (Philippines)" at bounding box center [377, 367] width 246 height 23
type input "[GEOGRAPHIC_DATA]"
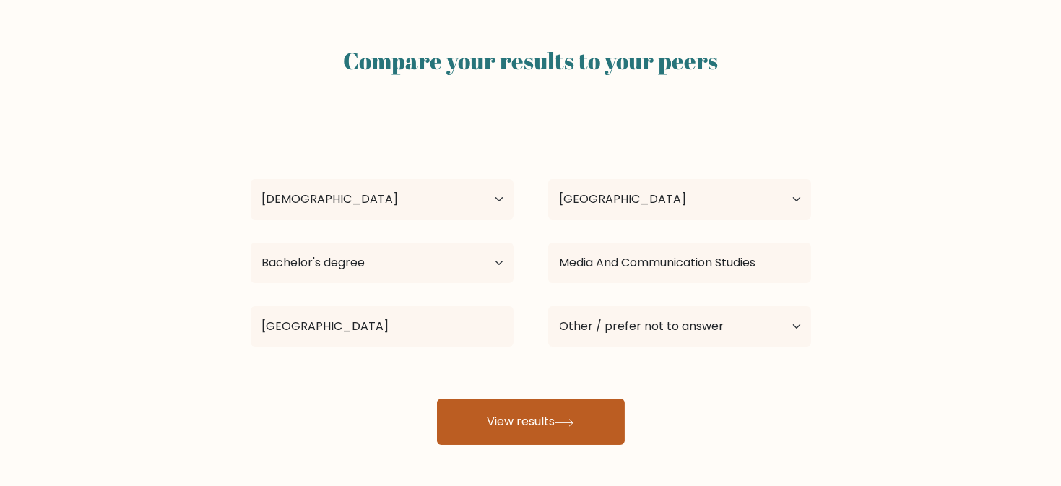
click at [534, 415] on button "View results" at bounding box center [531, 422] width 188 height 46
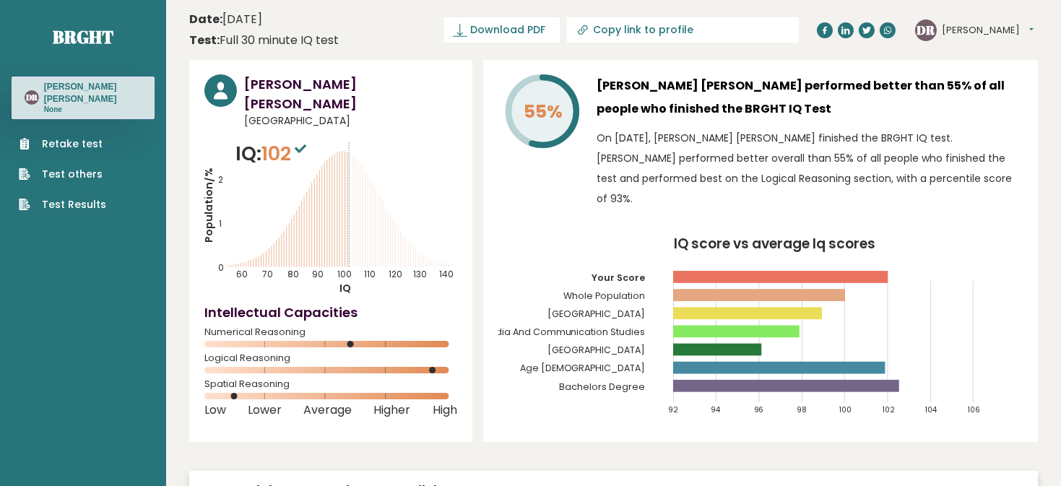
click at [963, 26] on button "[PERSON_NAME]" at bounding box center [988, 30] width 92 height 14
click at [53, 203] on link "Test Results" at bounding box center [62, 204] width 87 height 15
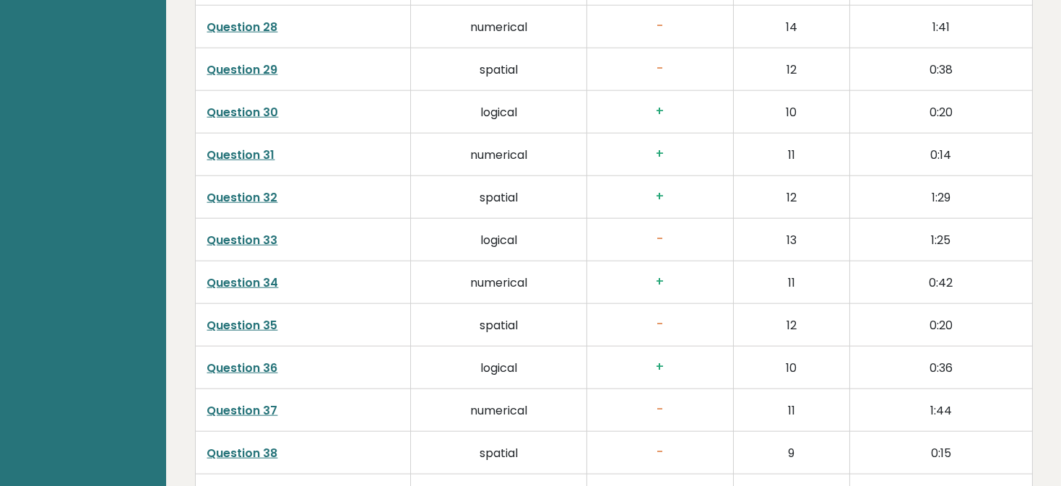
scroll to position [3787, 0]
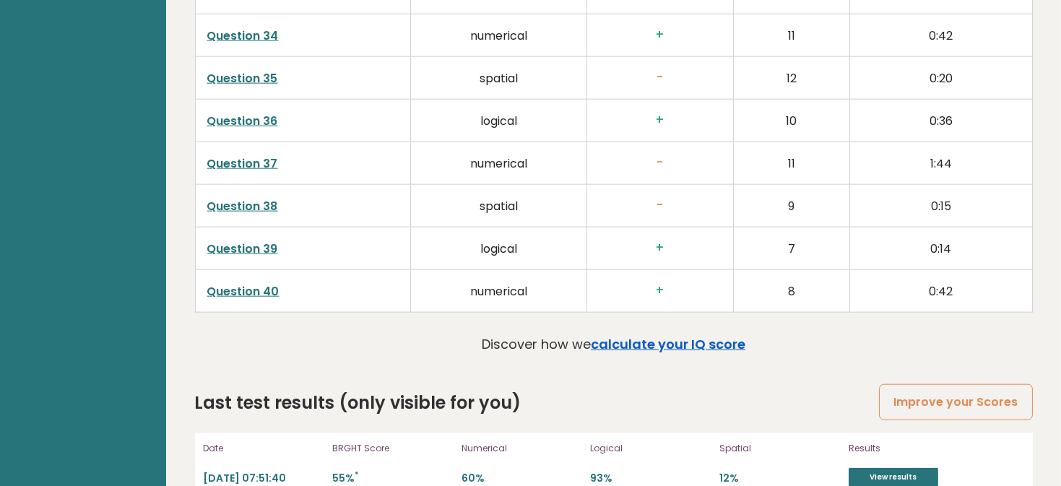
click at [730, 335] on link "calculate your IQ score" at bounding box center [668, 344] width 155 height 18
click at [905, 468] on link "View results" at bounding box center [894, 477] width 90 height 19
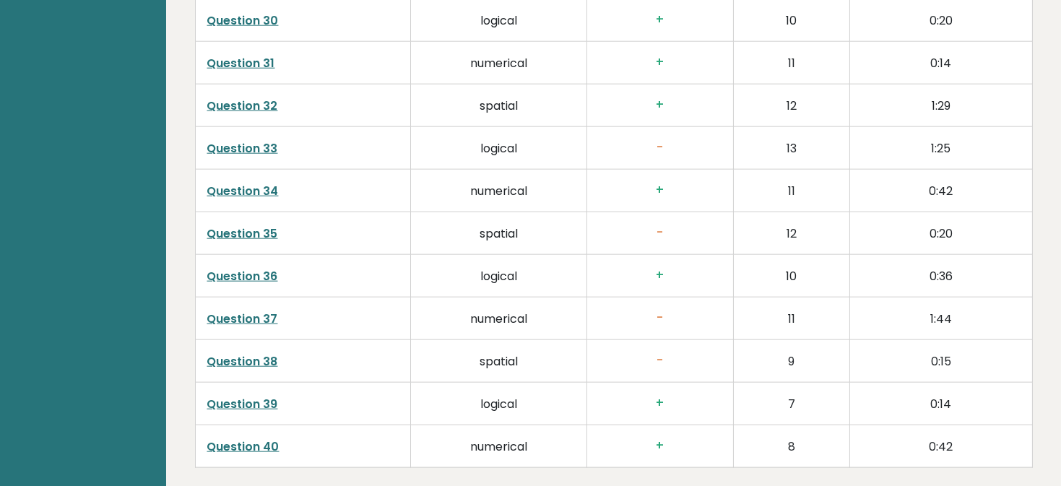
scroll to position [3620, 0]
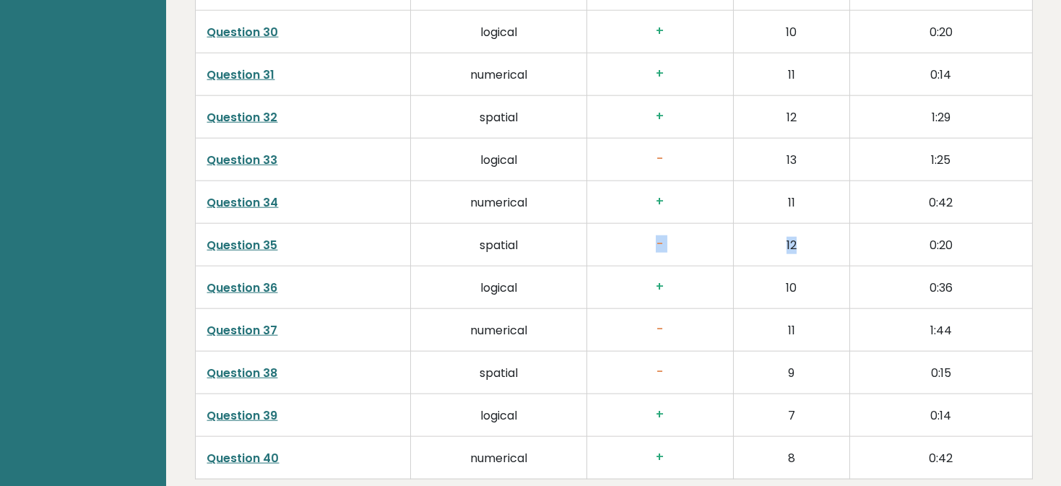
drag, startPoint x: 651, startPoint y: 223, endPoint x: 834, endPoint y: 226, distance: 182.8
click at [834, 226] on tr "Question 35 spatial - 12 0:20" at bounding box center [613, 244] width 837 height 43
click at [834, 226] on td "12" at bounding box center [791, 244] width 116 height 43
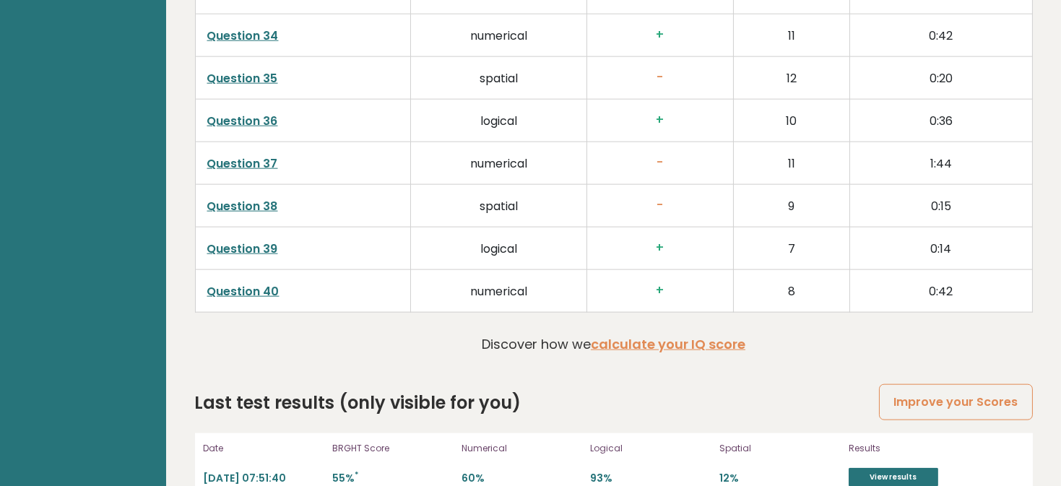
scroll to position [3787, 0]
click at [882, 468] on link "View results" at bounding box center [894, 477] width 90 height 19
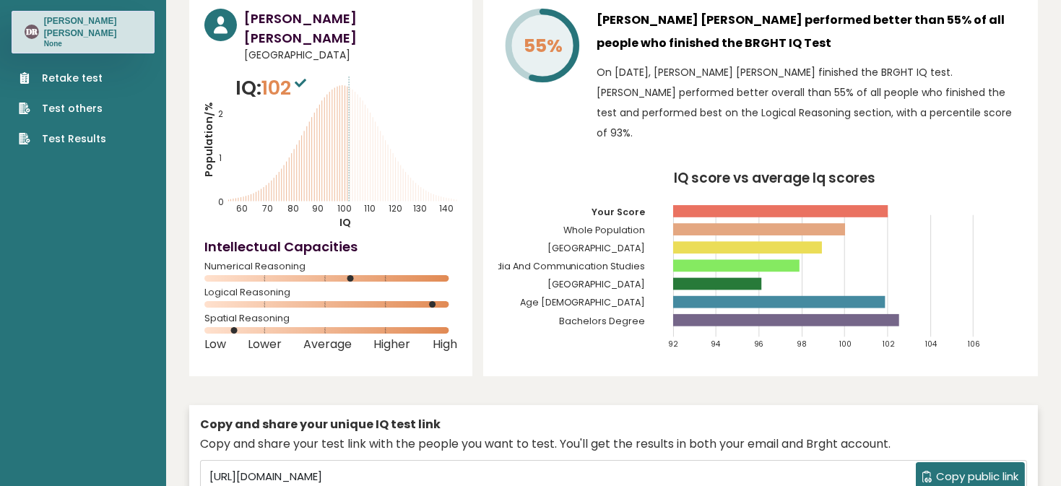
scroll to position [0, 0]
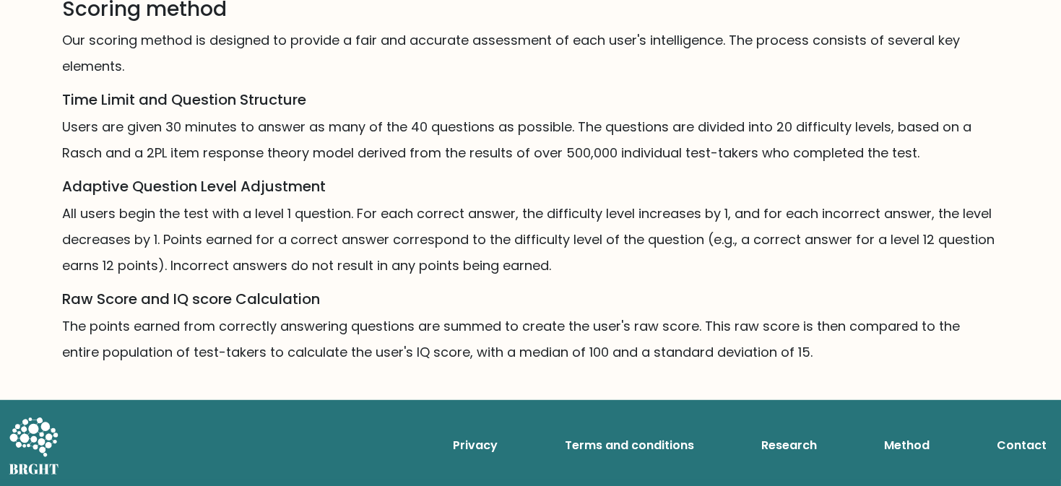
scroll to position [899, 0]
